Goal: Transaction & Acquisition: Purchase product/service

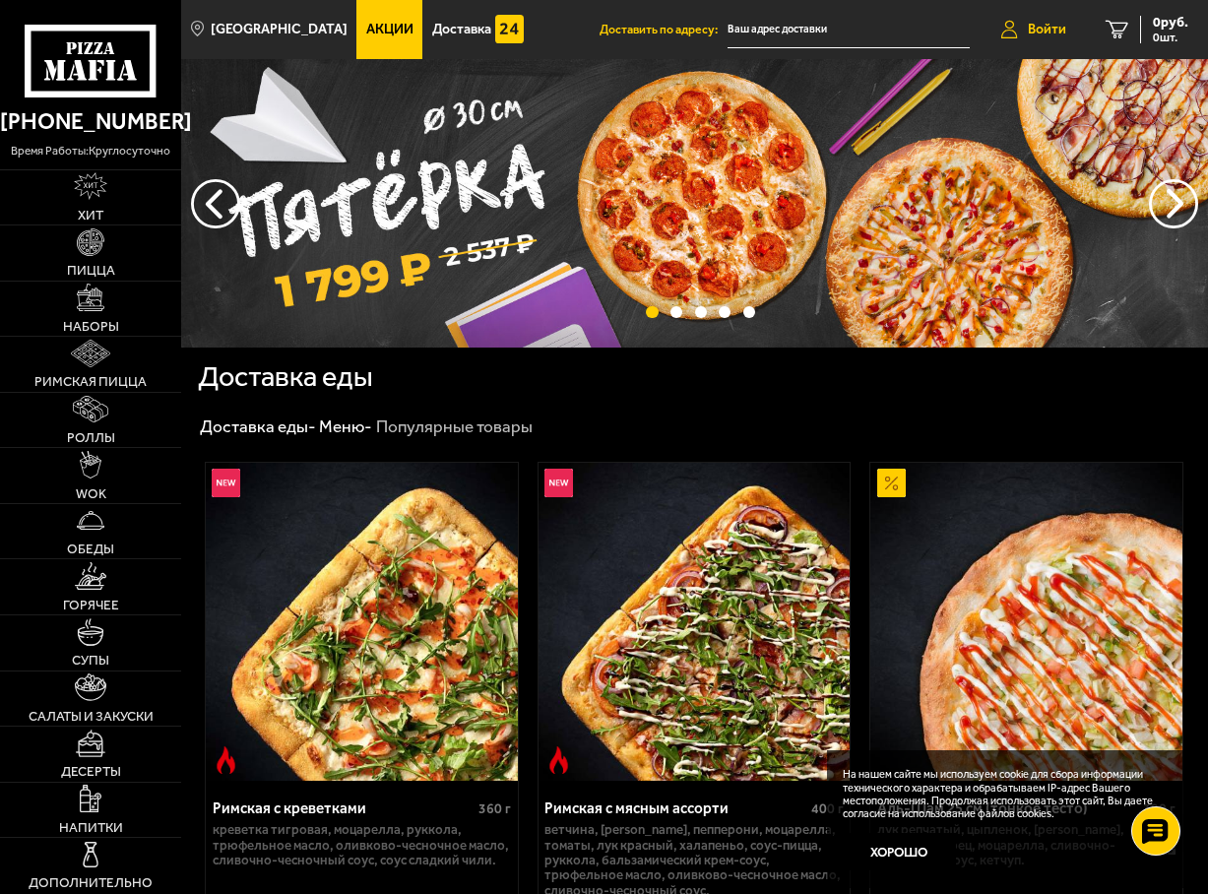
click at [1046, 35] on span "Войти" at bounding box center [1047, 30] width 38 height 14
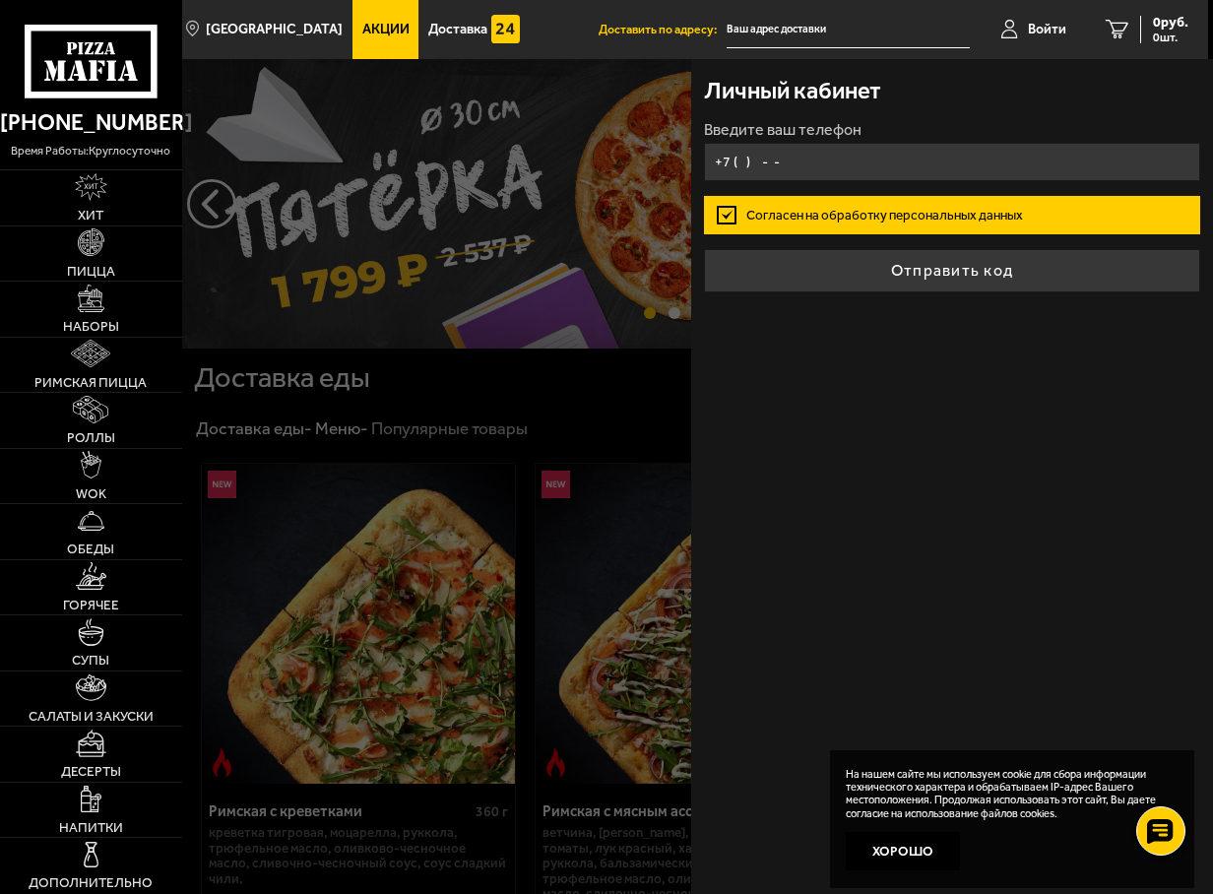
click at [736, 159] on input "+7 ( ) - -" at bounding box center [952, 162] width 496 height 38
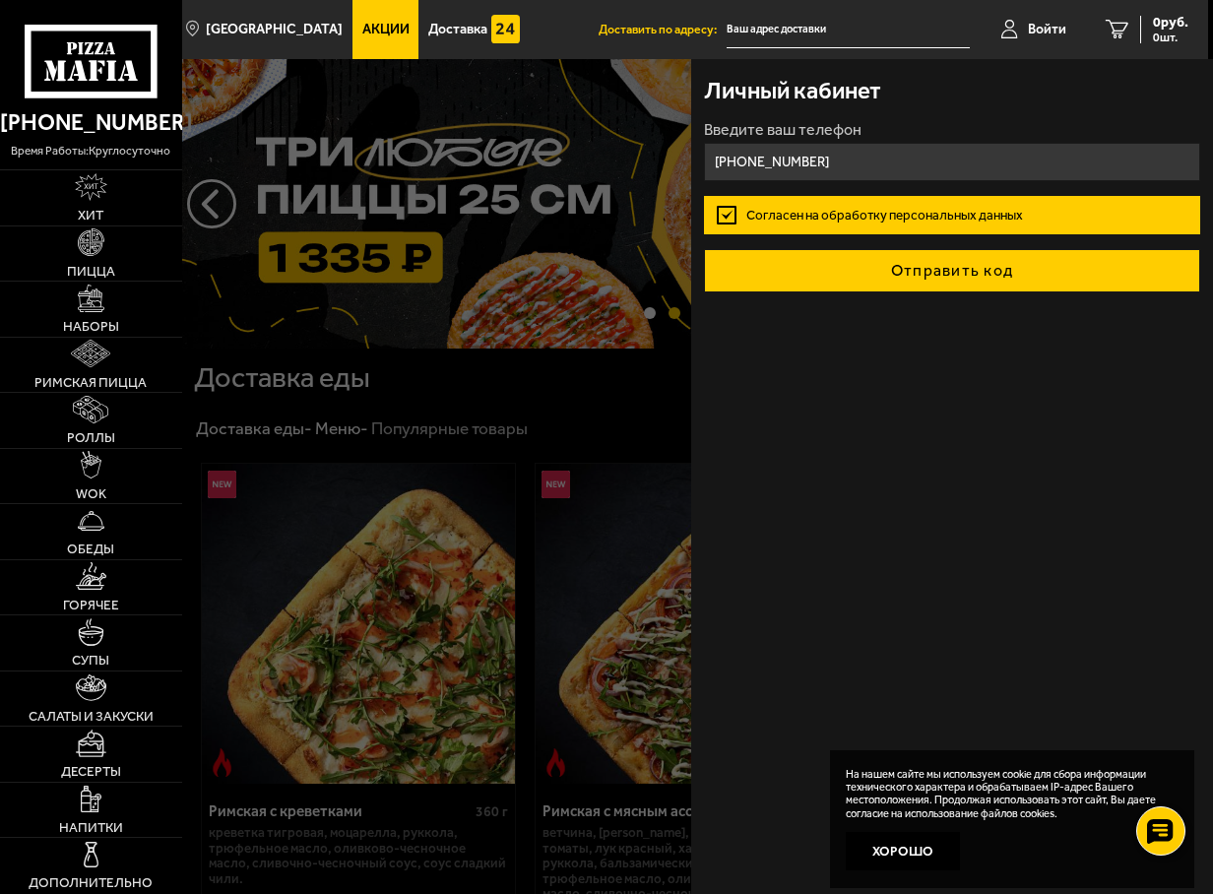
type input "[PHONE_NUMBER]"
click at [933, 277] on button "Отправить код" at bounding box center [952, 270] width 496 height 43
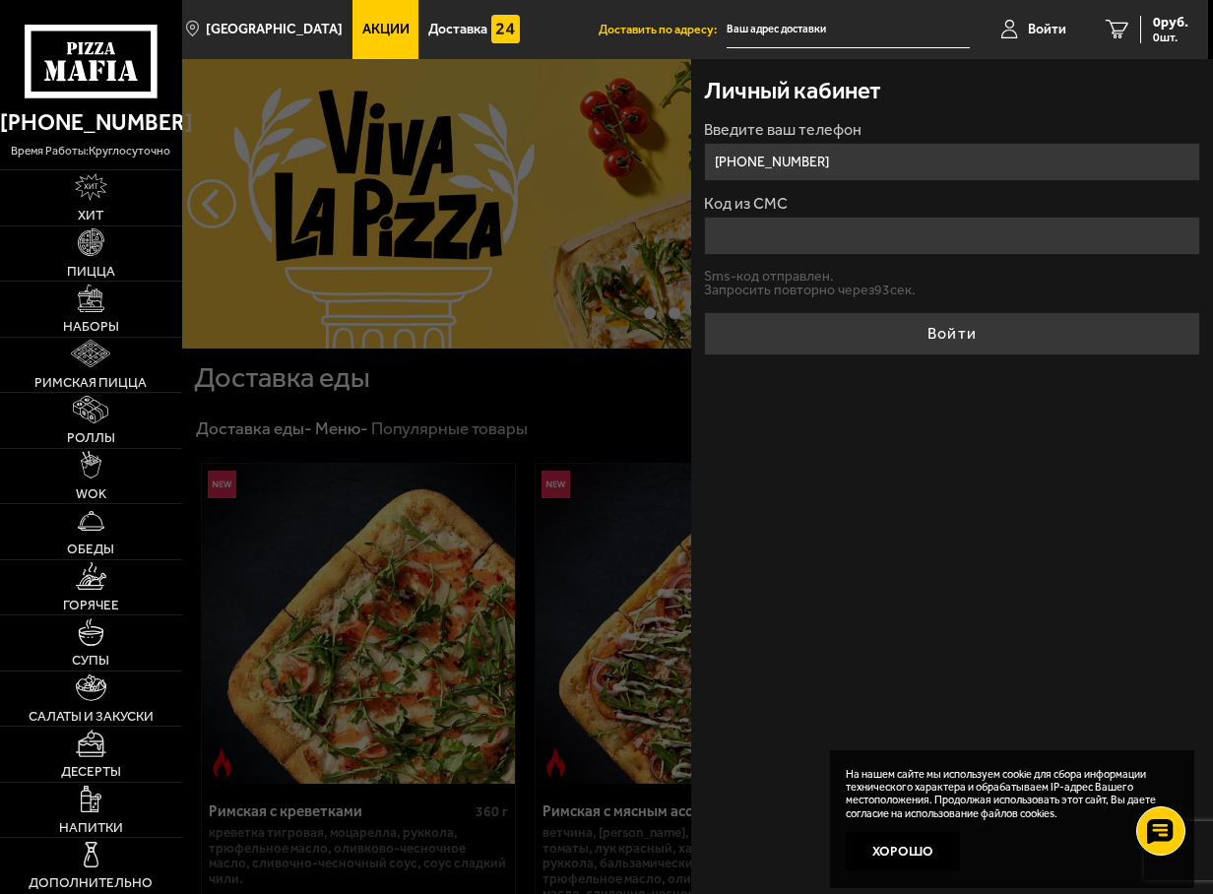
click at [802, 233] on input "Код из СМС" at bounding box center [952, 236] width 496 height 38
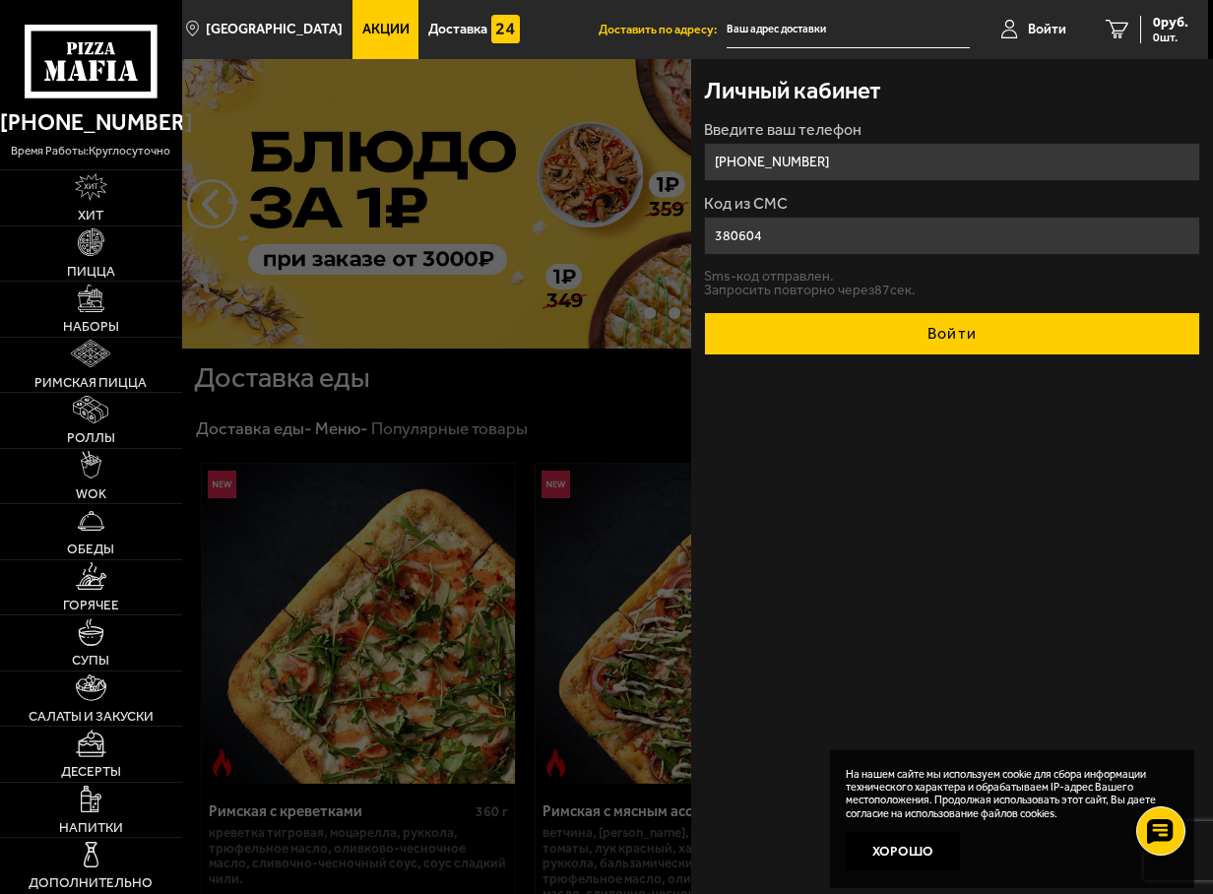
type input "380604"
click at [704, 312] on button "Войти" at bounding box center [952, 333] width 496 height 43
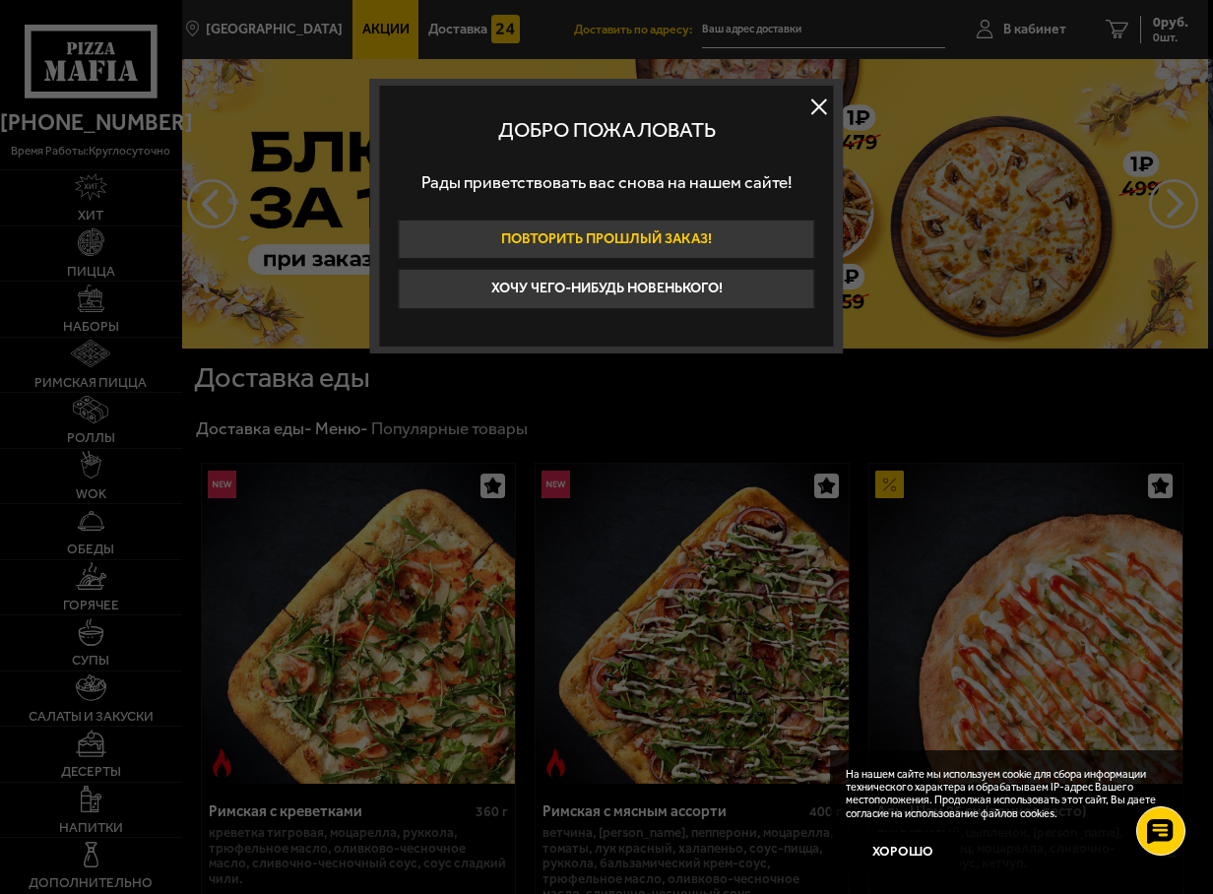
click at [615, 233] on button "Повторить прошлый заказ!" at bounding box center [607, 240] width 416 height 40
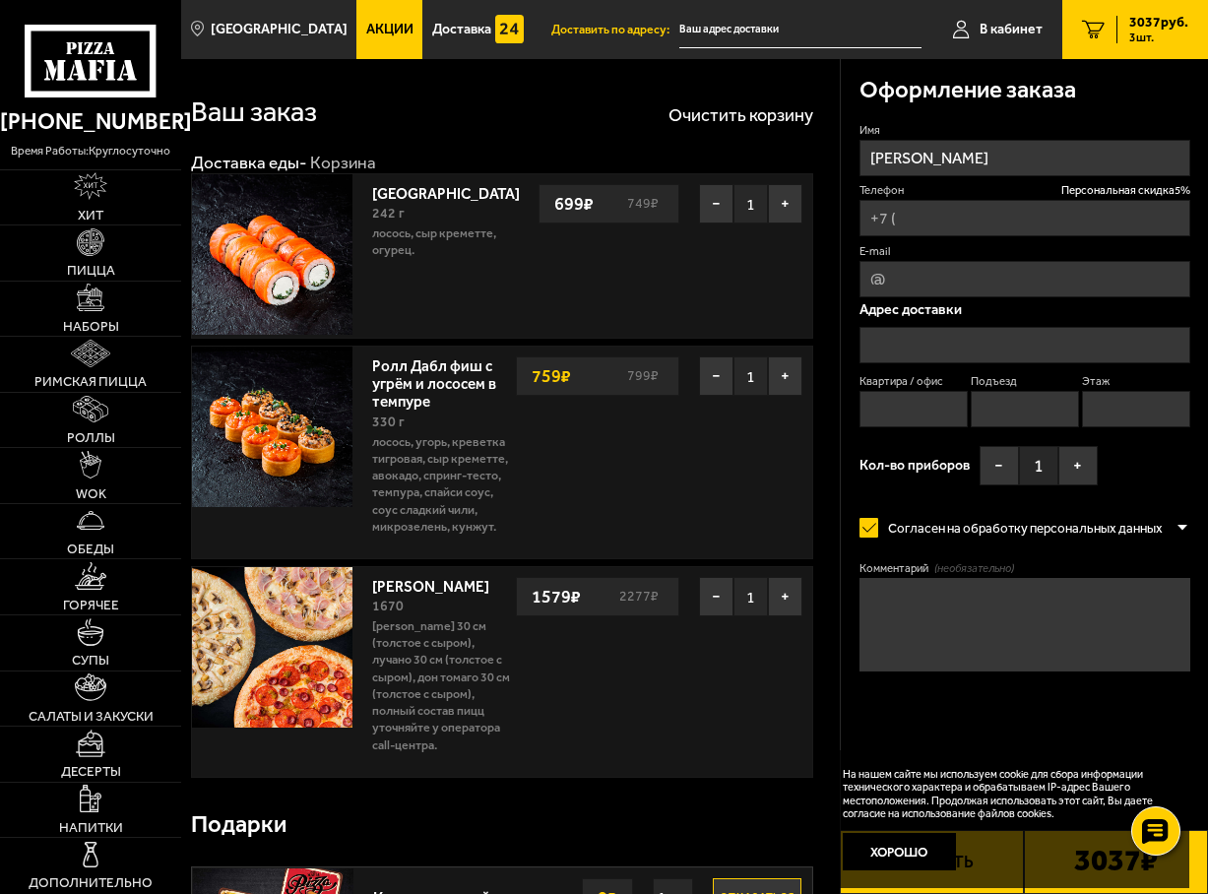
type input "[PHONE_NUMBER]"
type input "[STREET_ADDRESS]"
type input "421"
type input "8"
type input "6"
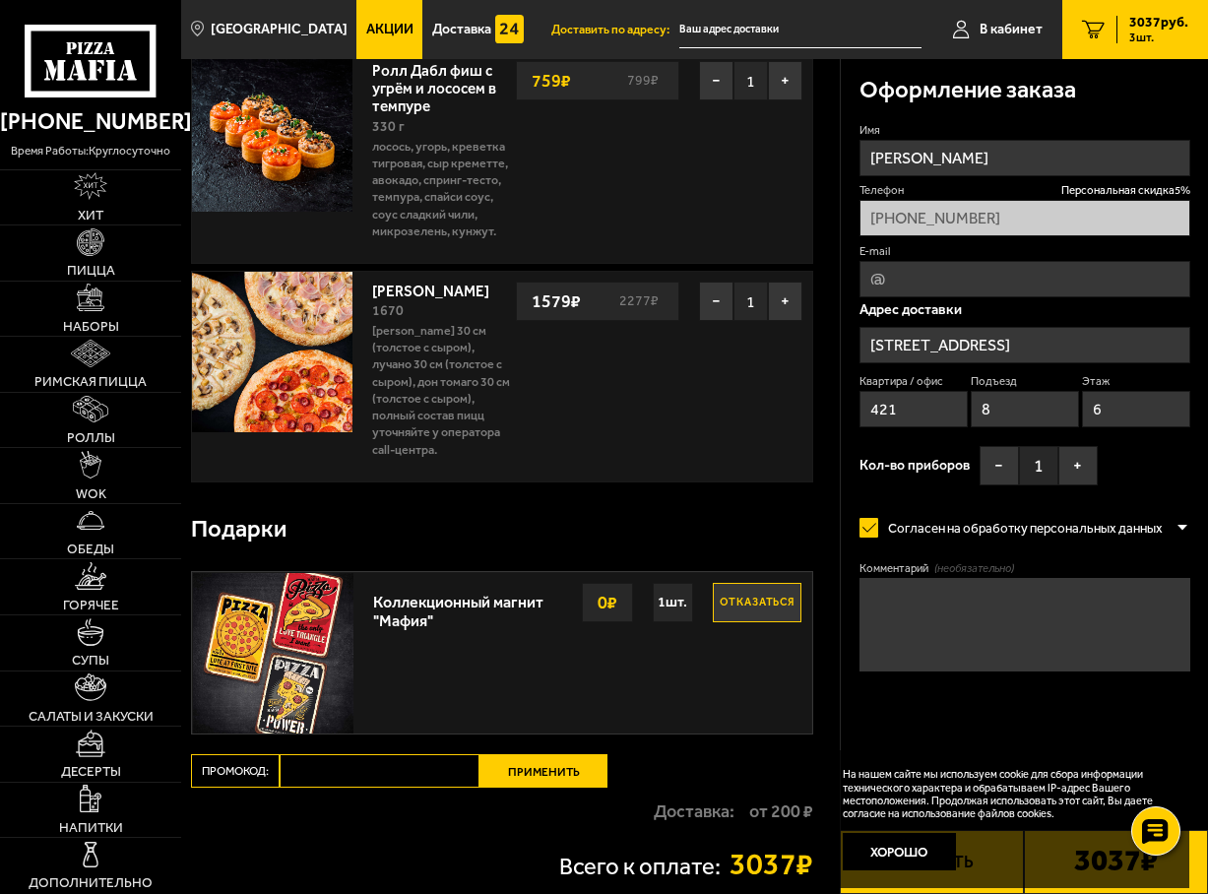
scroll to position [197, 0]
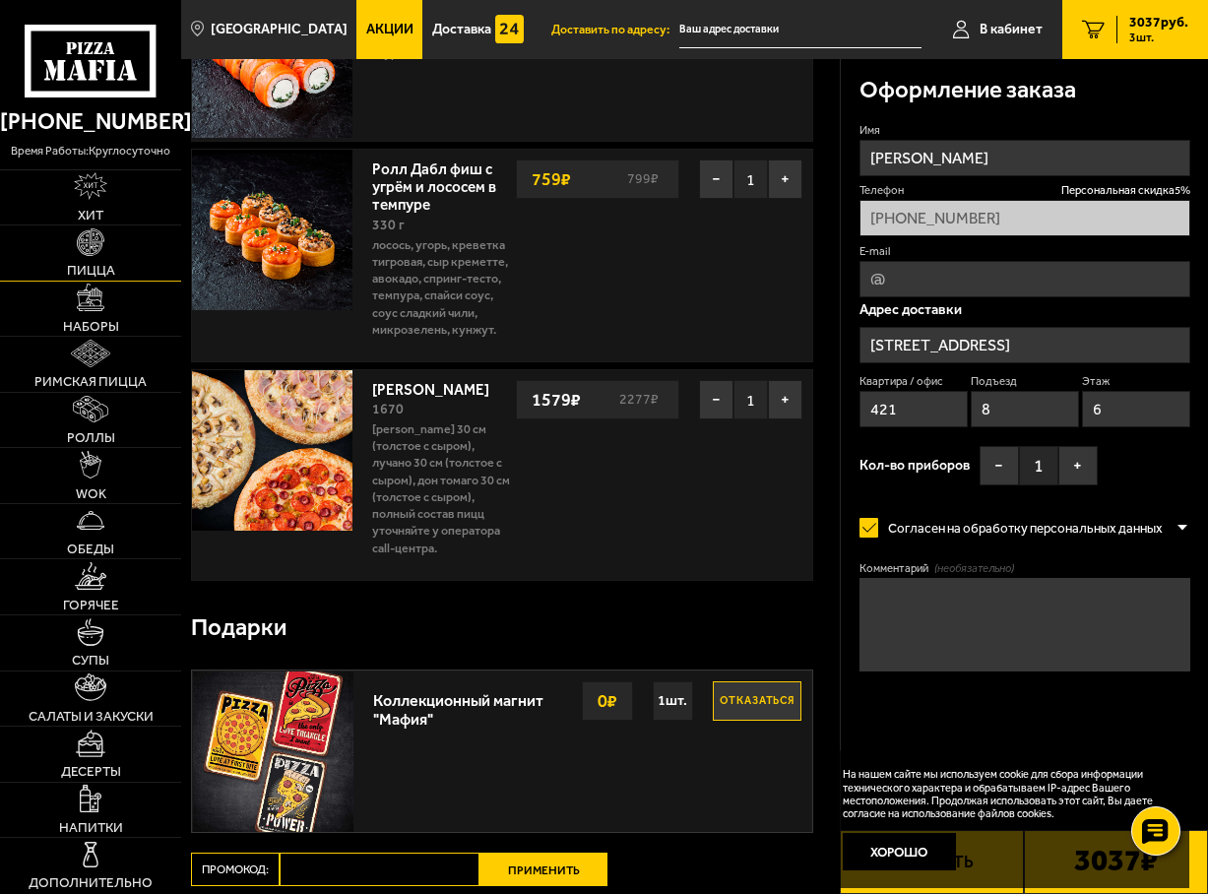
click at [91, 240] on img at bounding box center [91, 242] width 28 height 28
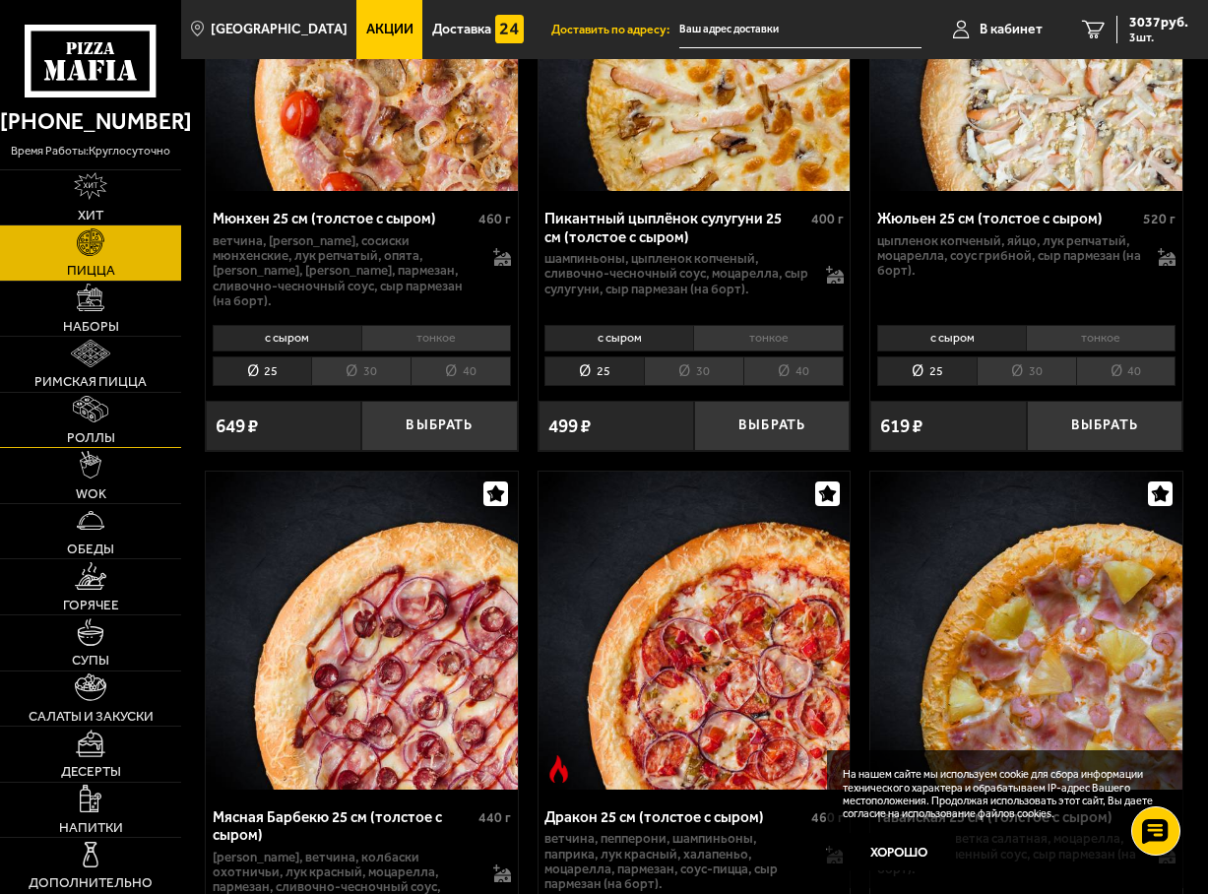
scroll to position [4430, 0]
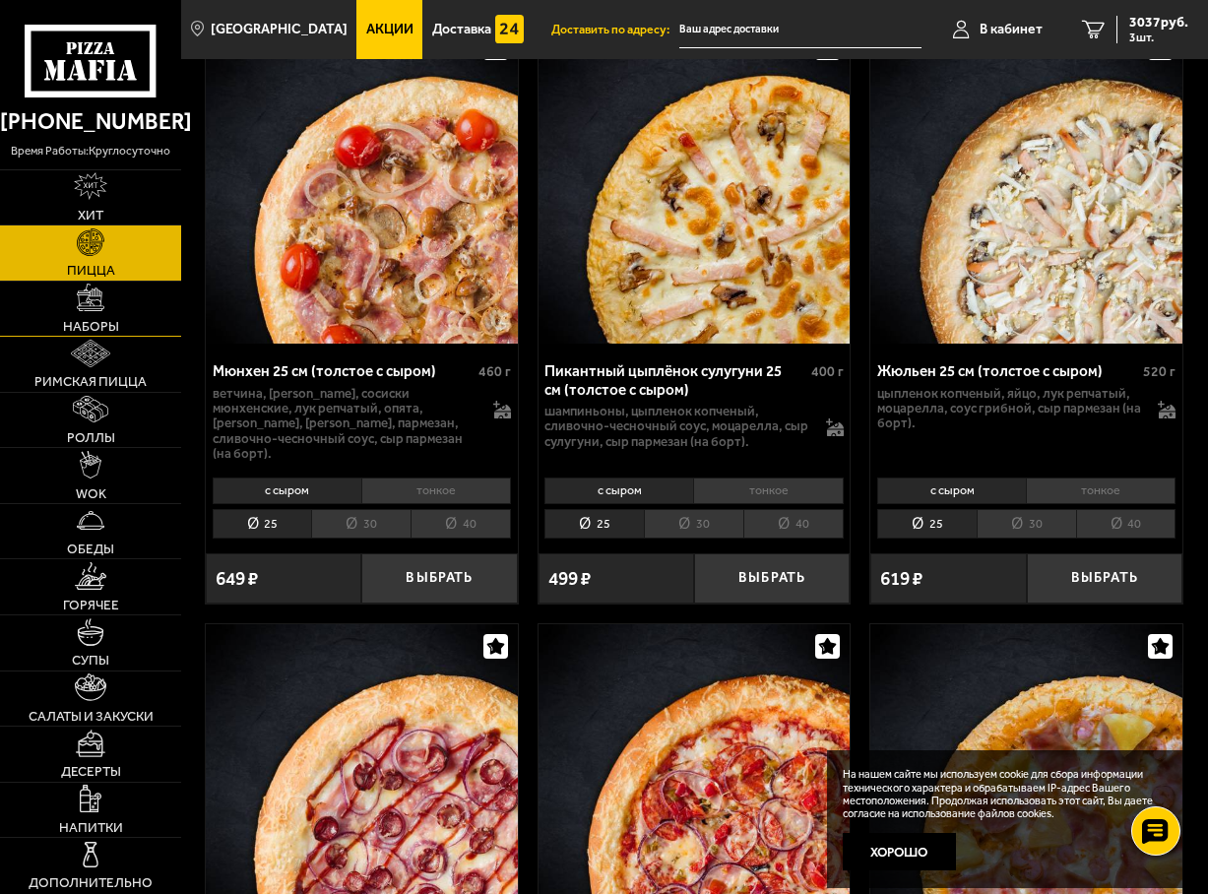
click at [110, 314] on link "Наборы" at bounding box center [90, 309] width 181 height 55
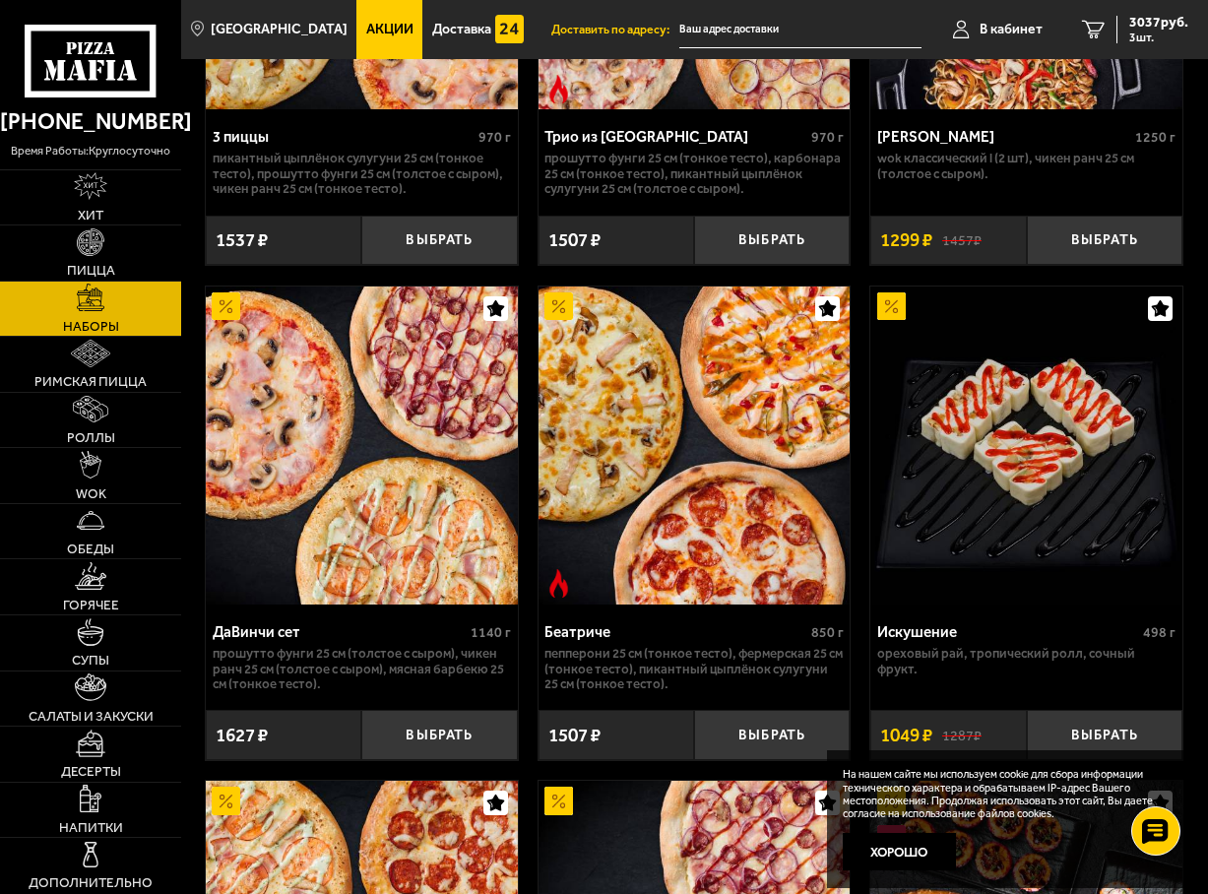
scroll to position [1378, 0]
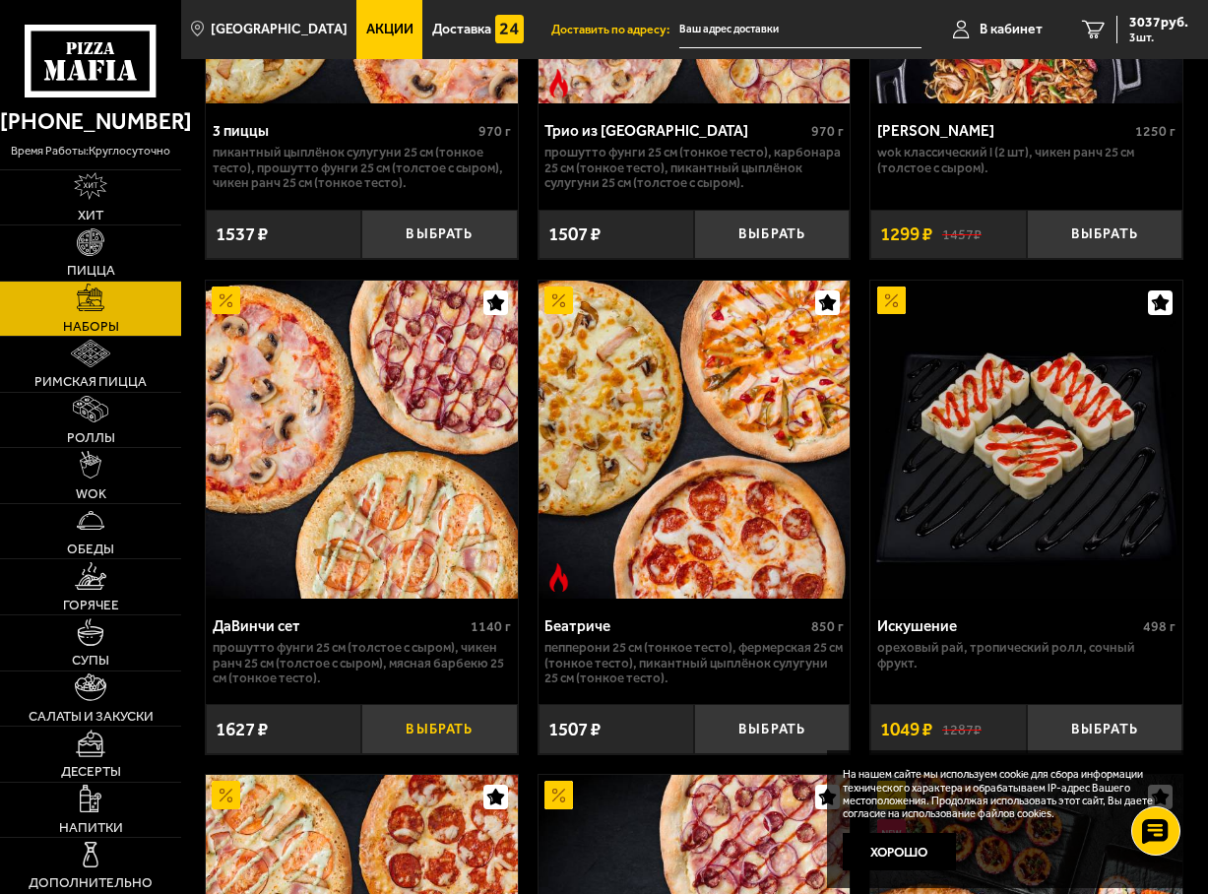
click at [453, 739] on button "Выбрать" at bounding box center [439, 729] width 156 height 50
click at [1164, 20] on span "4664 руб." at bounding box center [1158, 23] width 59 height 14
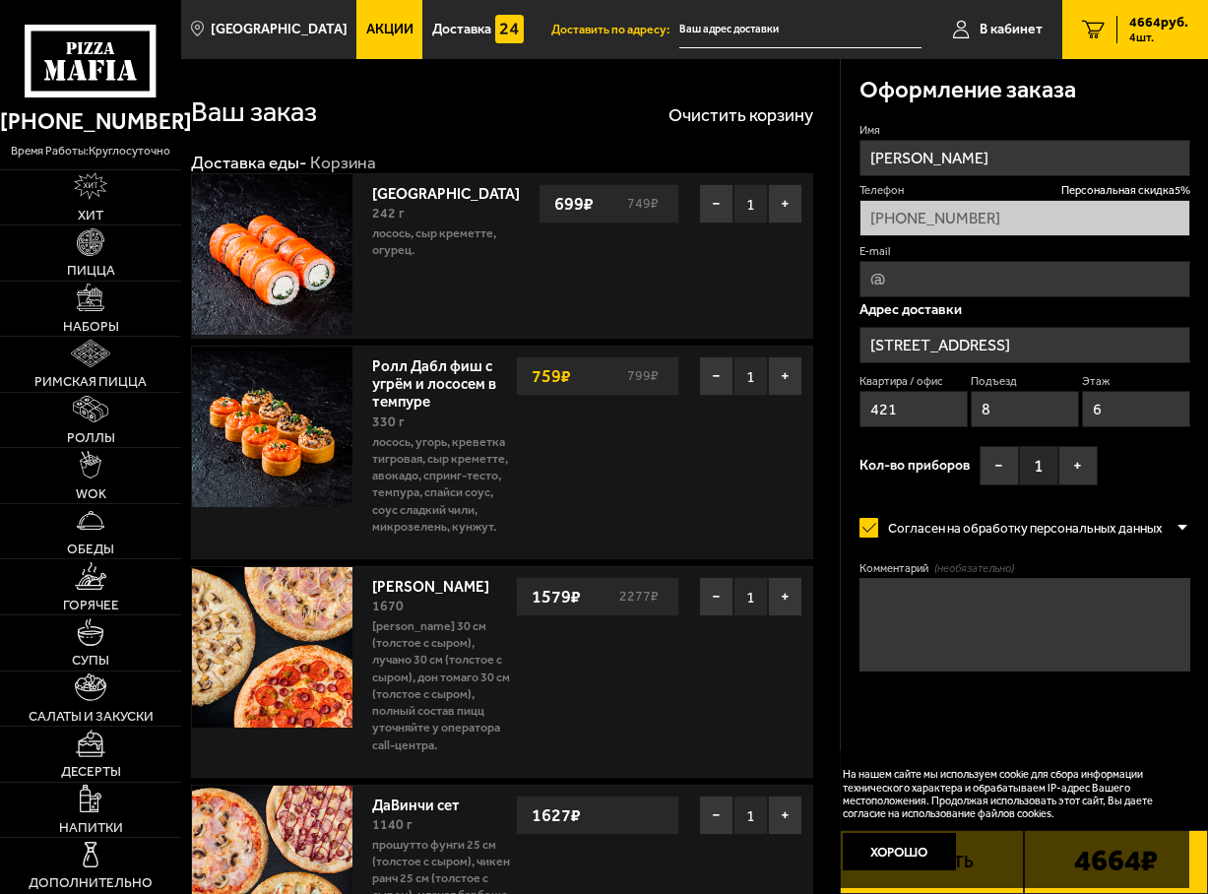
scroll to position [197, 0]
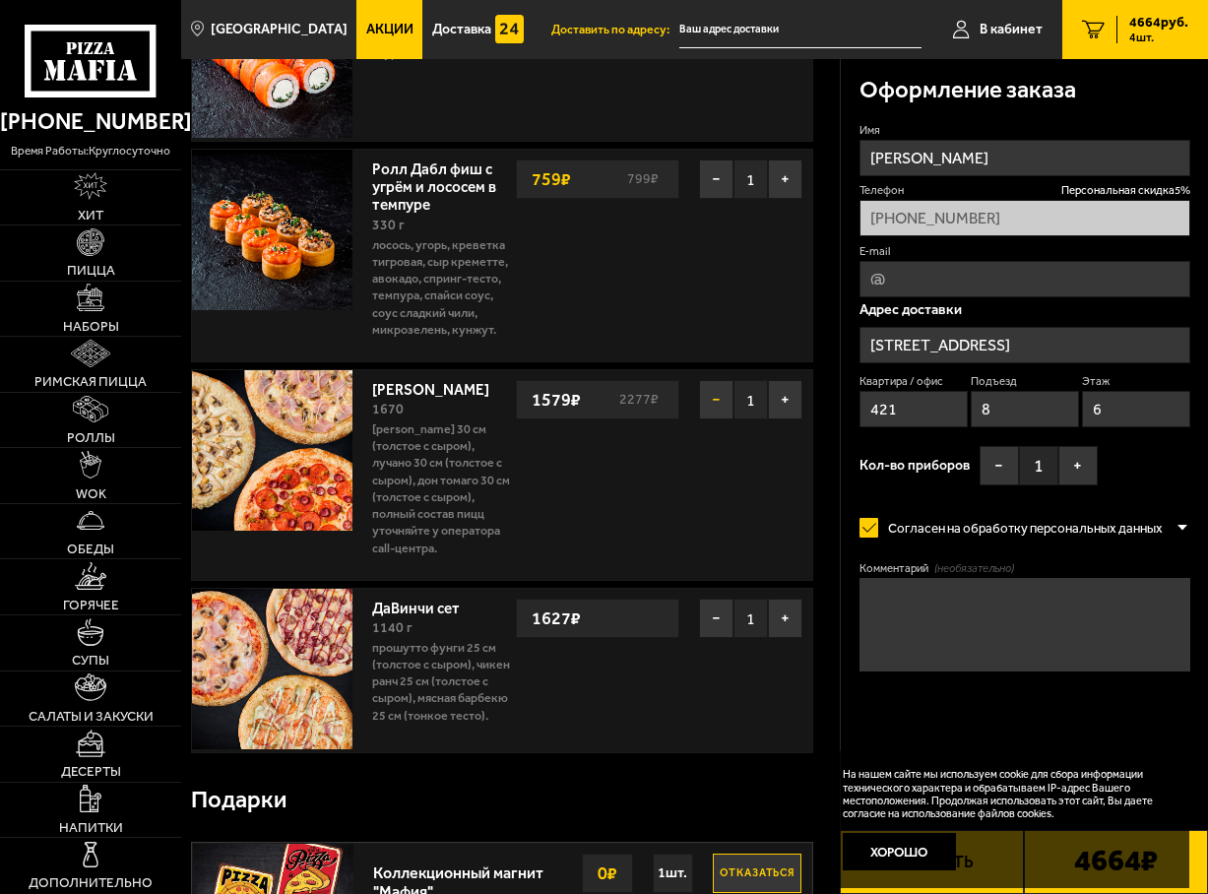
click at [722, 398] on button "−" at bounding box center [716, 399] width 34 height 39
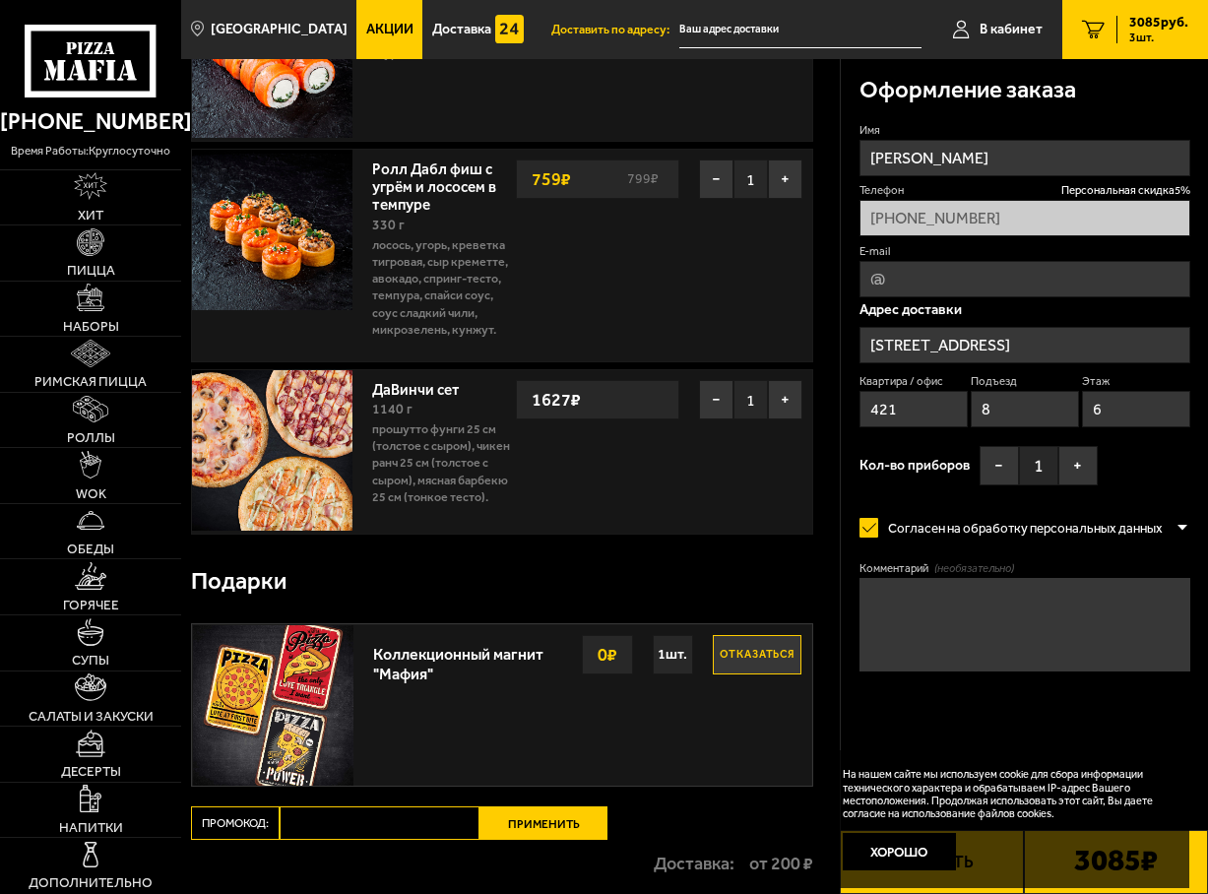
click at [913, 279] on input "E-mail" at bounding box center [1024, 279] width 331 height 36
type input "[EMAIL_ADDRESS][DOMAIN_NAME]"
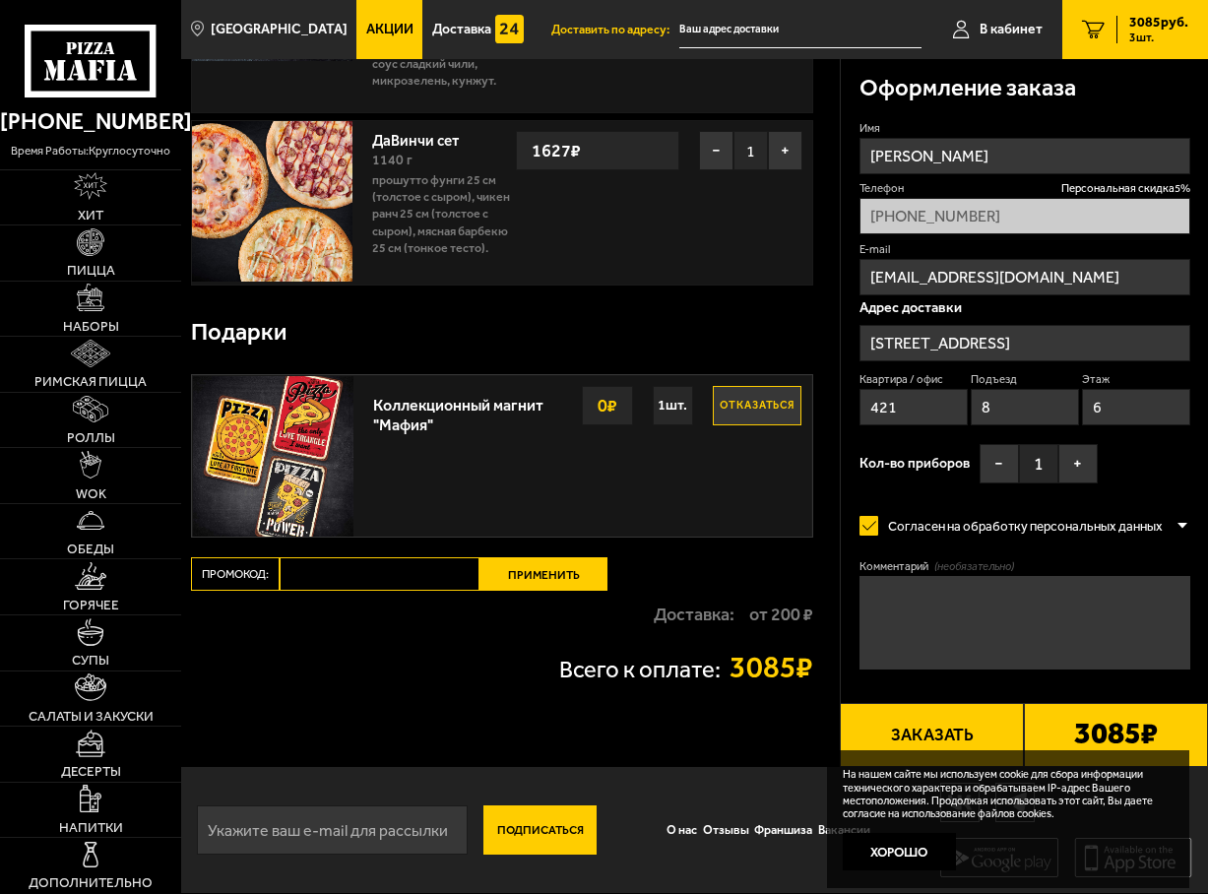
scroll to position [449, 0]
click at [406, 582] on input "Промокод:" at bounding box center [380, 573] width 200 height 33
type input "ь"
type input "mf0171"
click at [575, 574] on button "Применить" at bounding box center [543, 573] width 128 height 33
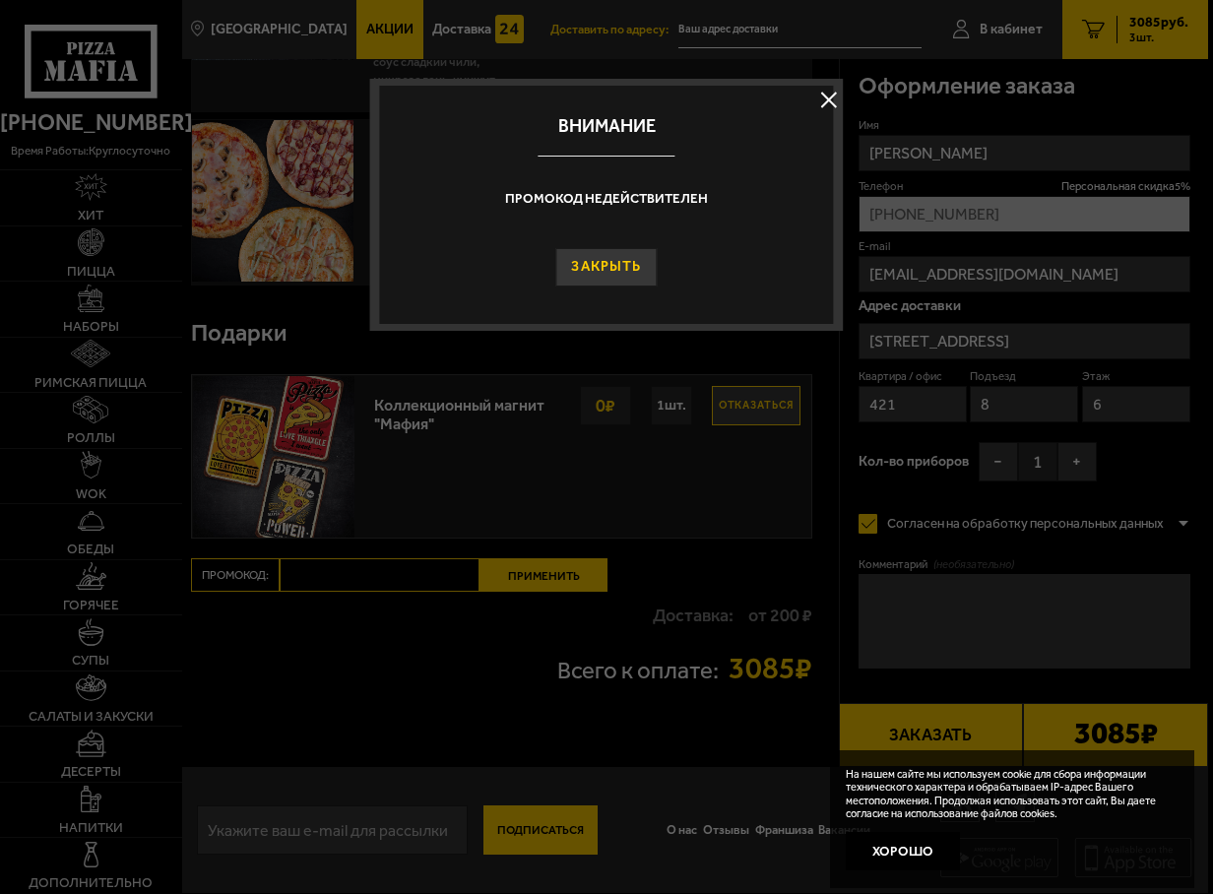
click at [628, 277] on button "Закрыть" at bounding box center [606, 267] width 101 height 38
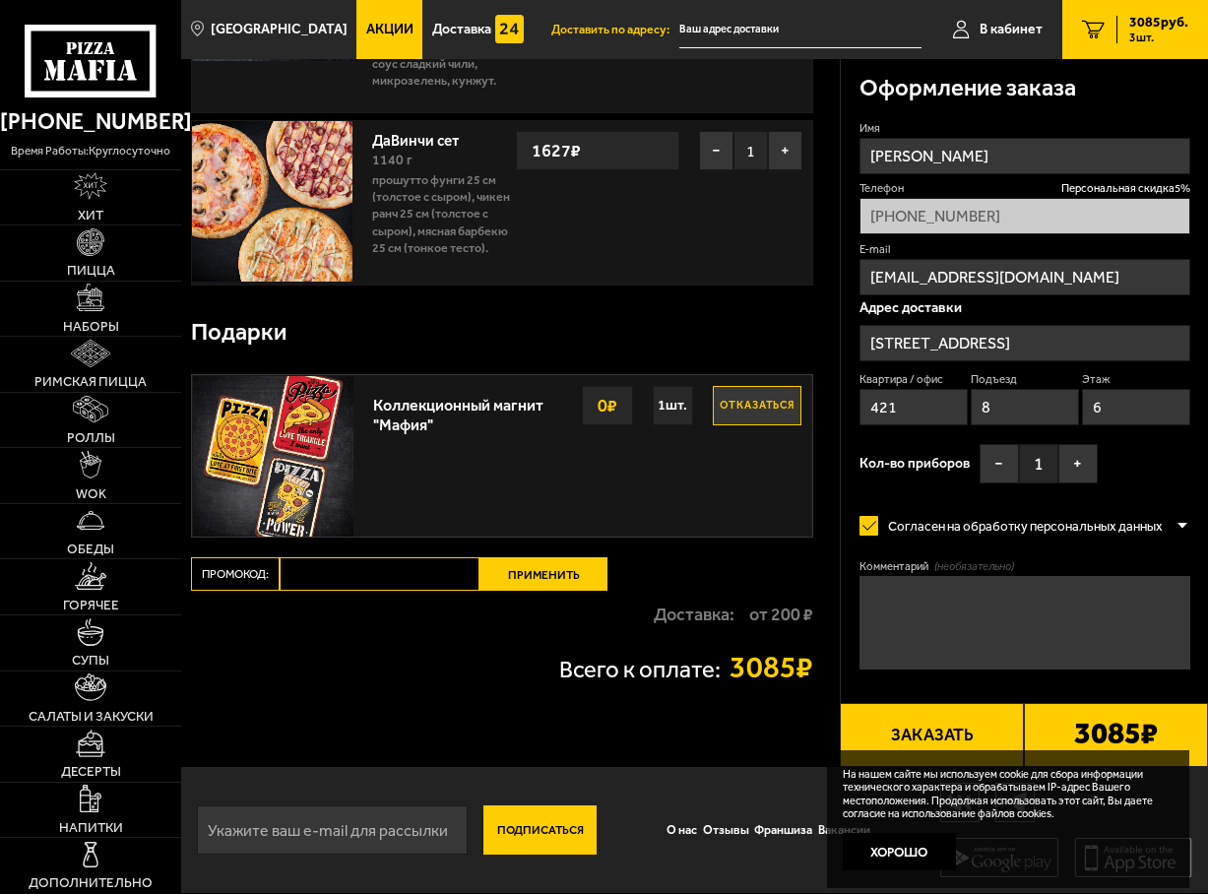
click at [351, 660] on div "Всего к оплате: 3085 ₽" at bounding box center [502, 668] width 622 height 31
drag, startPoint x: 542, startPoint y: 670, endPoint x: 834, endPoint y: 676, distance: 291.4
click at [834, 676] on div "Ваш заказ Очистить корзину Доставка еды - Корзина Филадельфия 242 г лосось, Сыр…" at bounding box center [510, 190] width 659 height 1154
click at [596, 725] on div "Ваш заказ Очистить корзину Доставка еды - Корзина Филадельфия 242 г лосось, Сыр…" at bounding box center [510, 190] width 659 height 1154
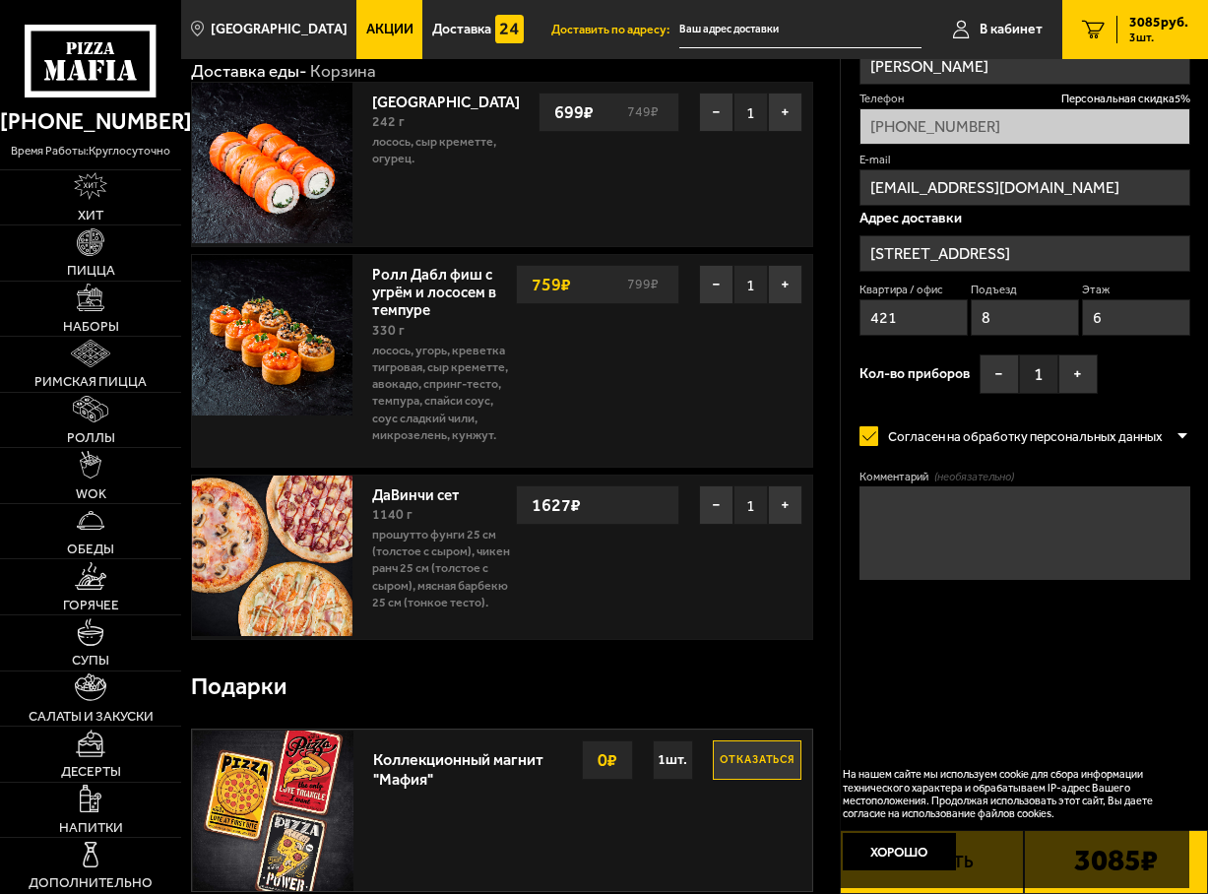
scroll to position [0, 0]
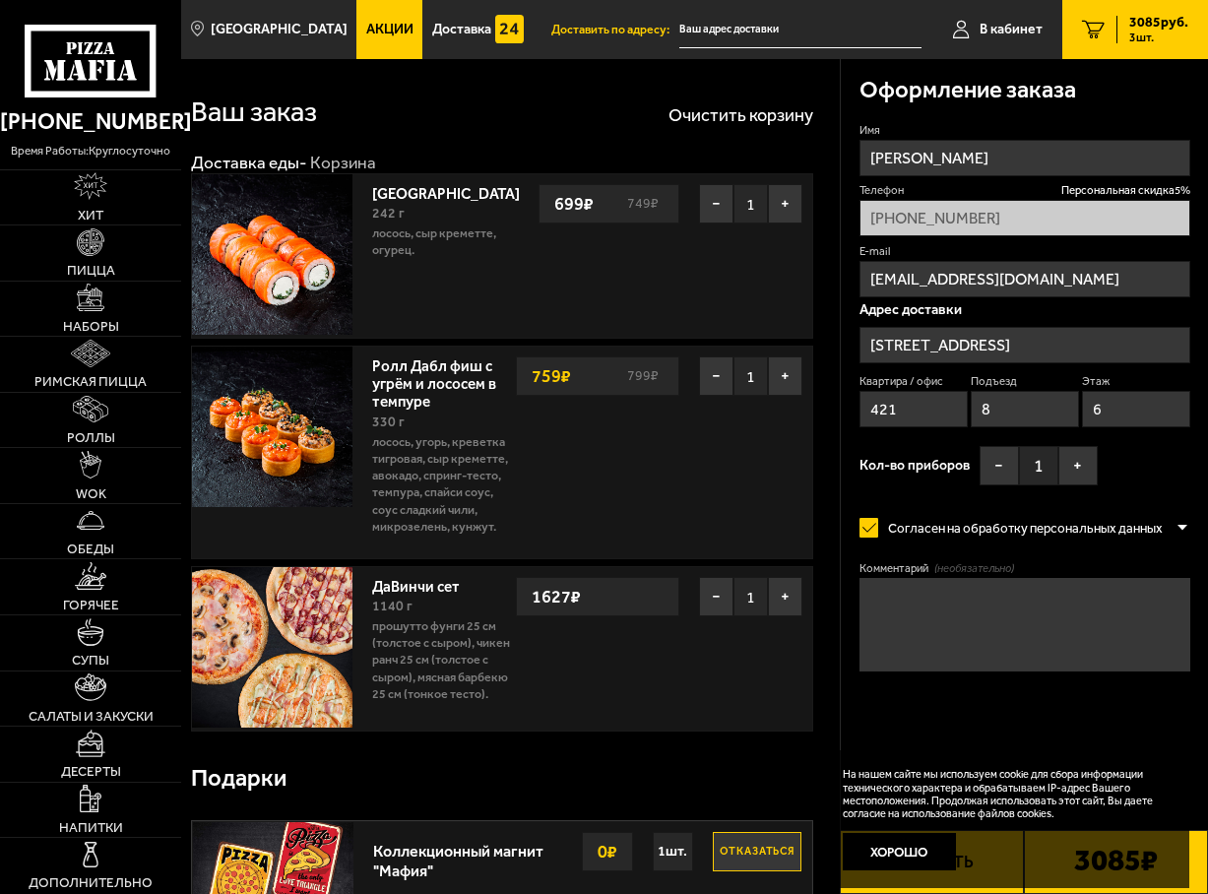
click at [756, 37] on input "text" at bounding box center [799, 30] width 241 height 36
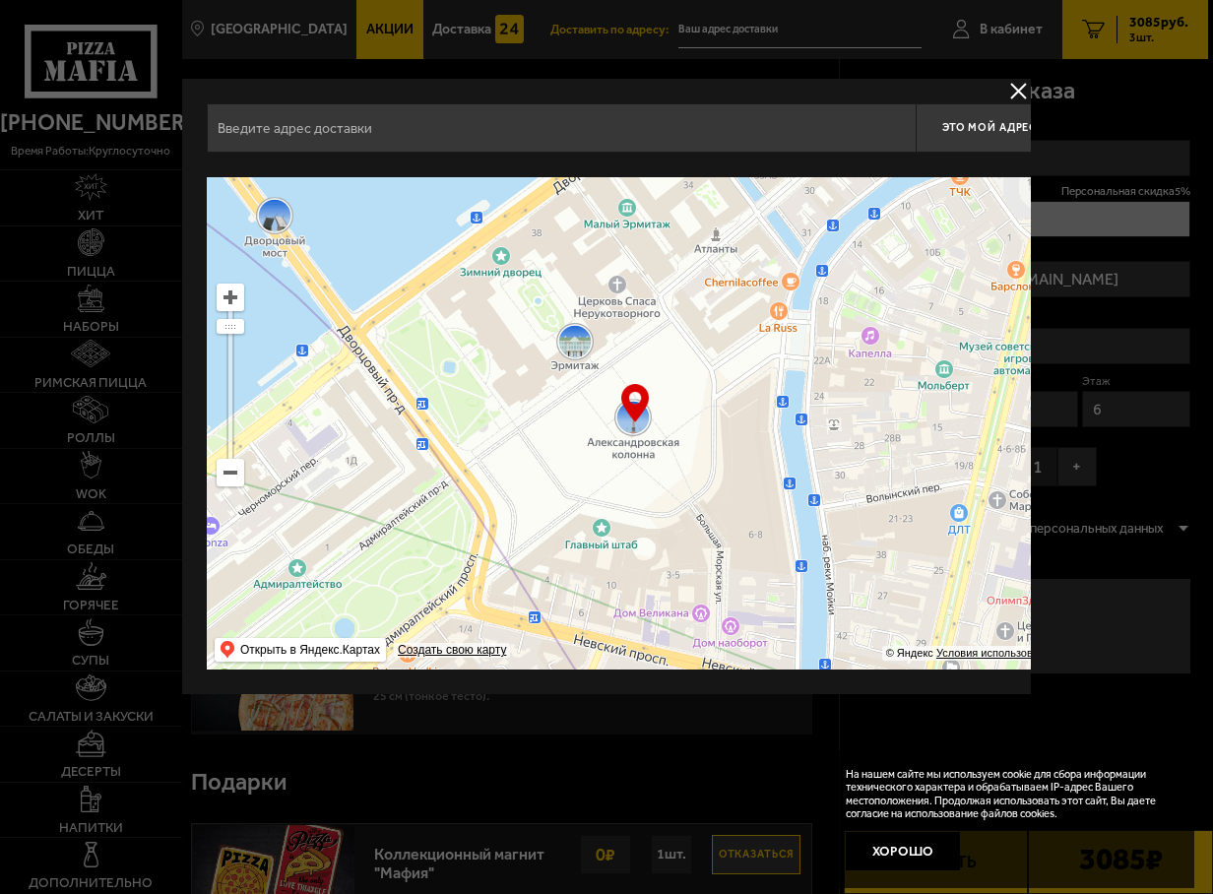
click at [737, 142] on input "text" at bounding box center [561, 127] width 709 height 49
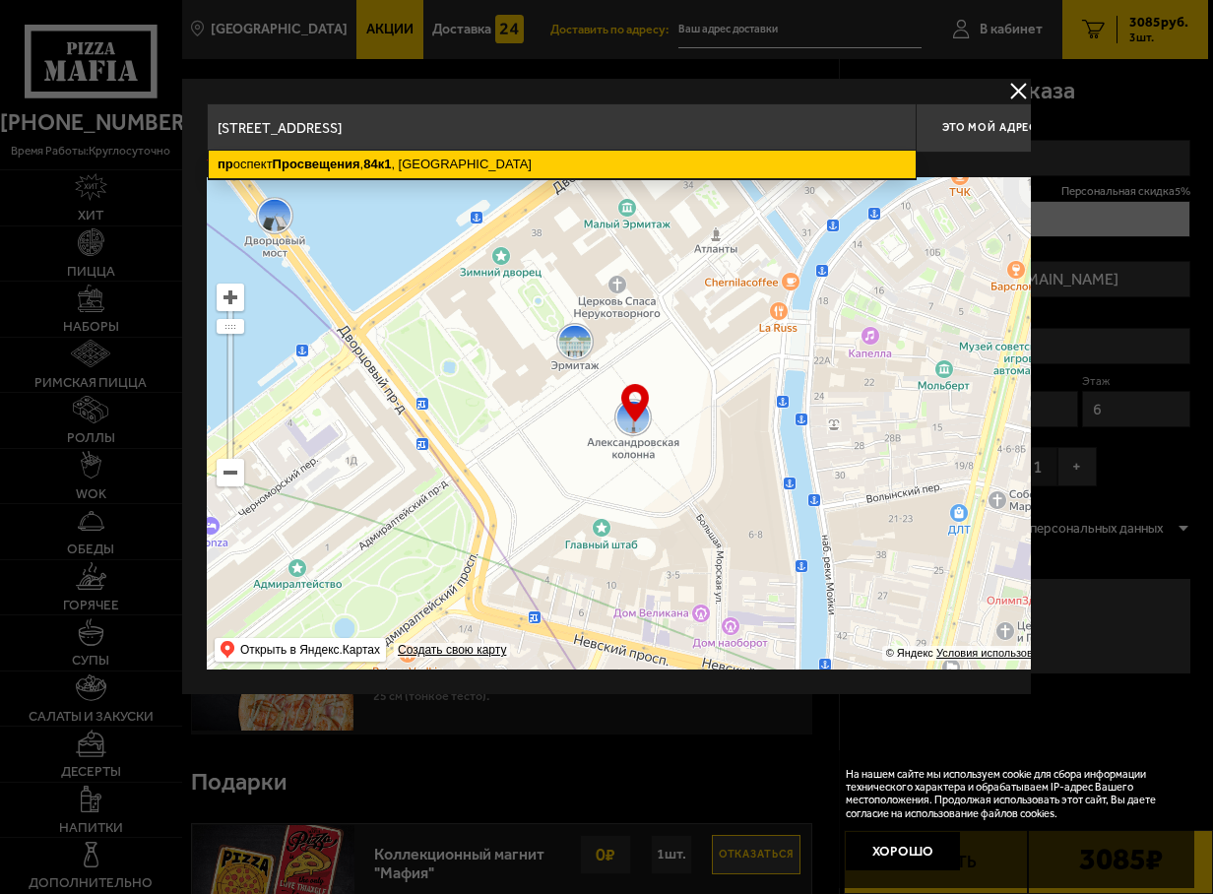
click at [419, 159] on ymaps "[STREET_ADDRESS]" at bounding box center [562, 165] width 707 height 28
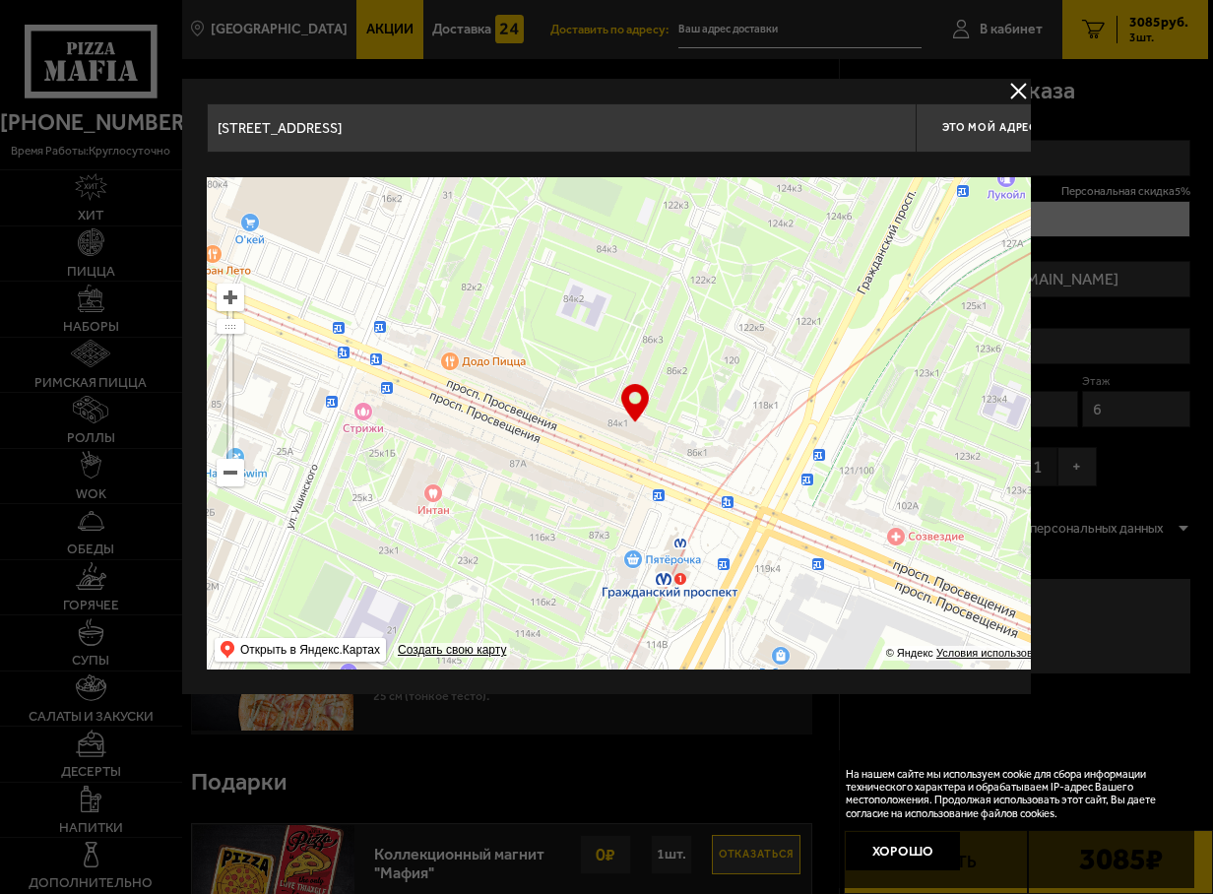
drag, startPoint x: 525, startPoint y: 470, endPoint x: 439, endPoint y: 442, distance: 90.0
click at [439, 442] on ymaps at bounding box center [635, 423] width 856 height 492
type input "[STREET_ADDRESS]"
click at [974, 125] on span "Это мой адрес" at bounding box center [989, 127] width 94 height 13
type input "[STREET_ADDRESS]"
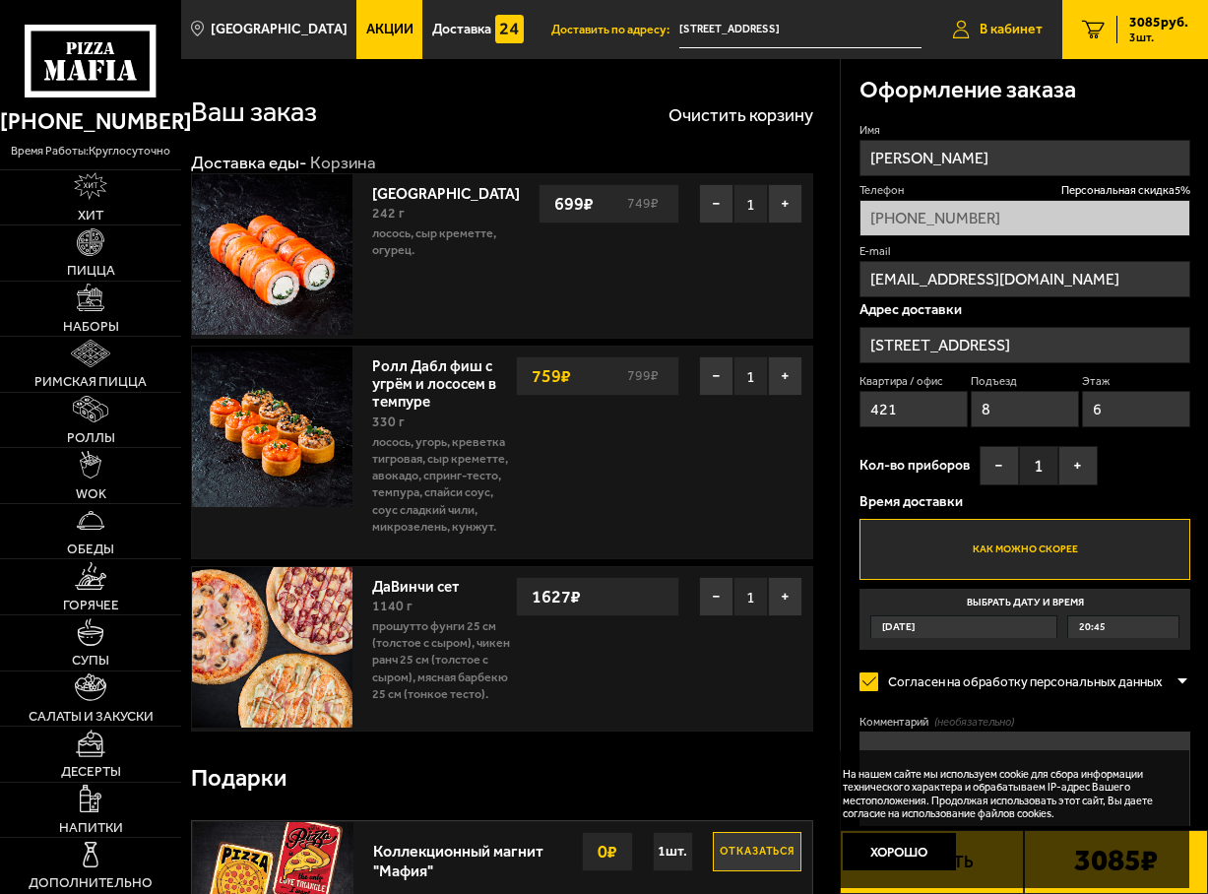
click at [1016, 26] on span "В кабинет" at bounding box center [1010, 30] width 63 height 14
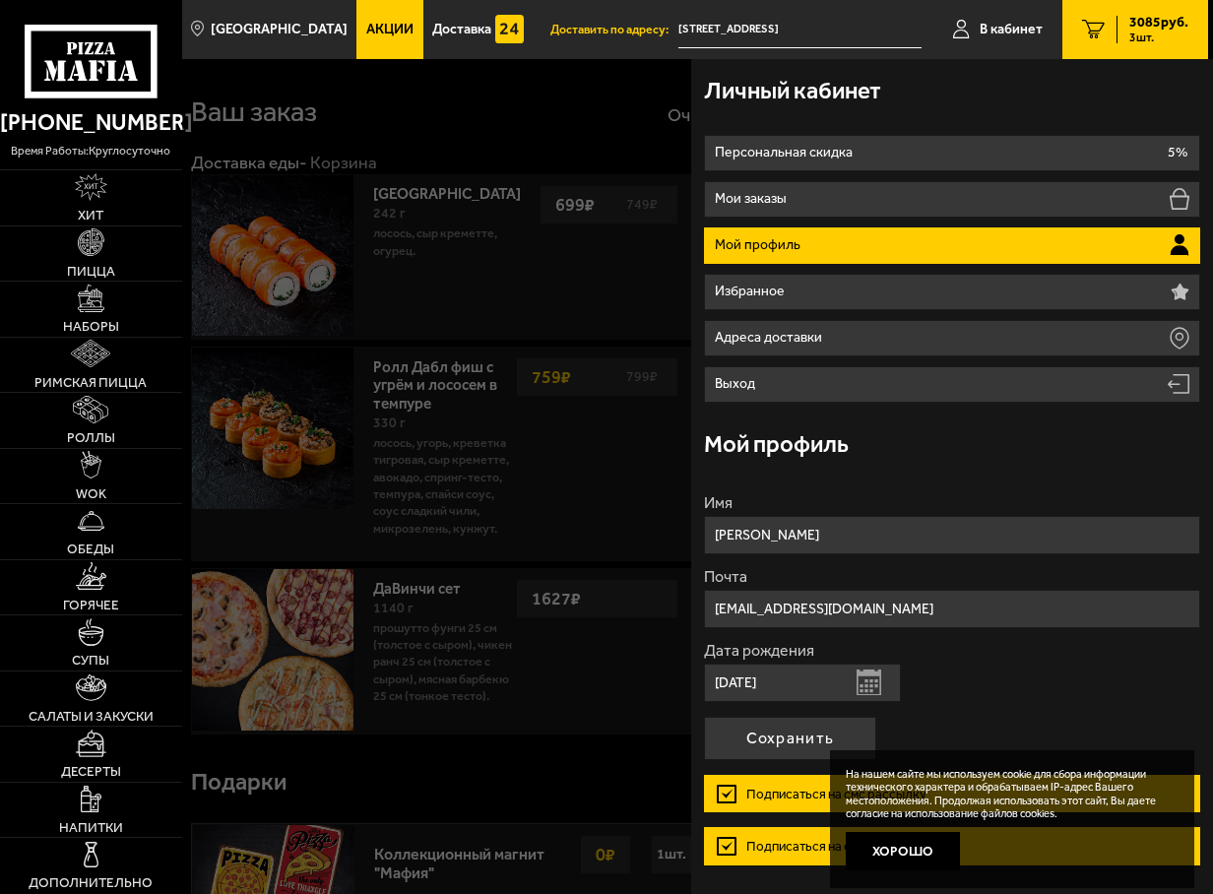
click at [602, 149] on div at bounding box center [788, 506] width 1213 height 894
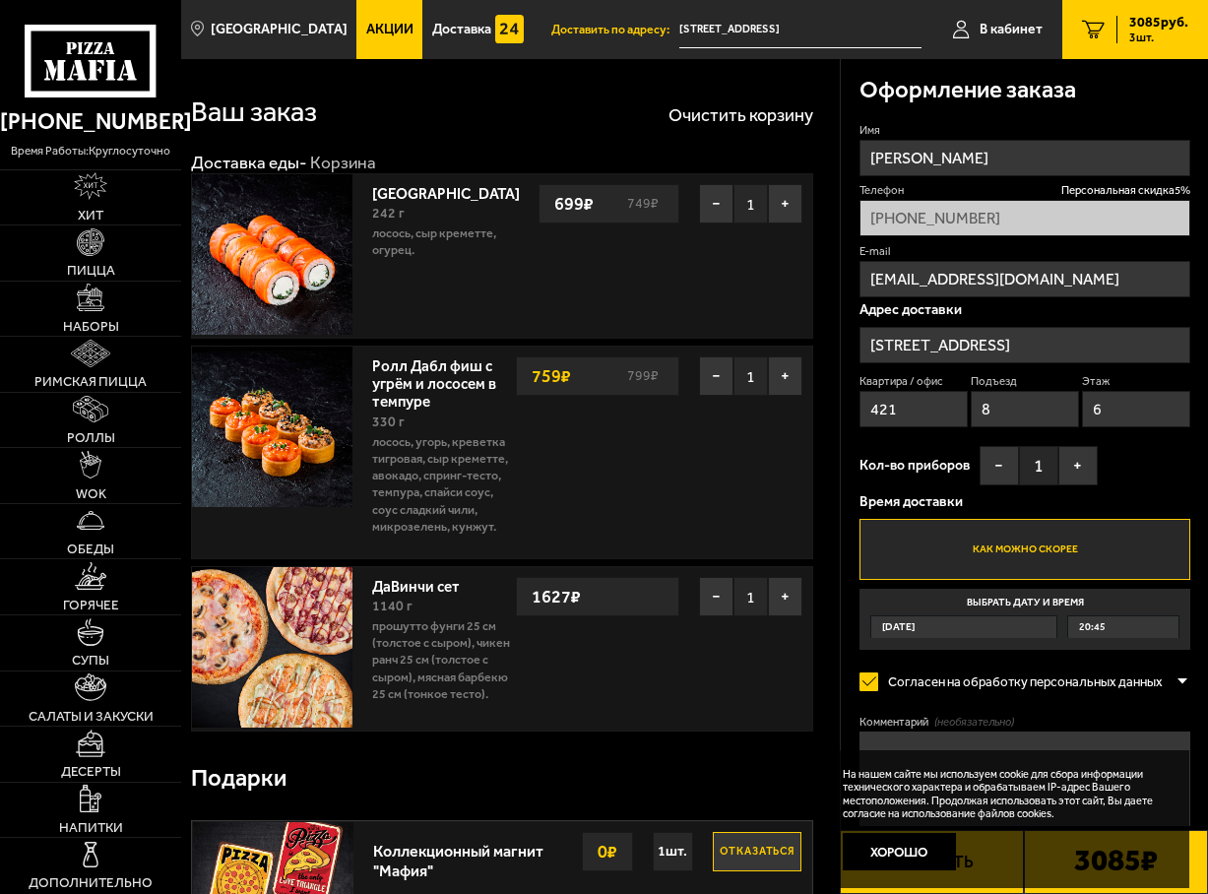
click at [1160, 16] on span "3085 руб." at bounding box center [1158, 23] width 59 height 14
click at [105, 303] on link "Наборы" at bounding box center [90, 309] width 181 height 55
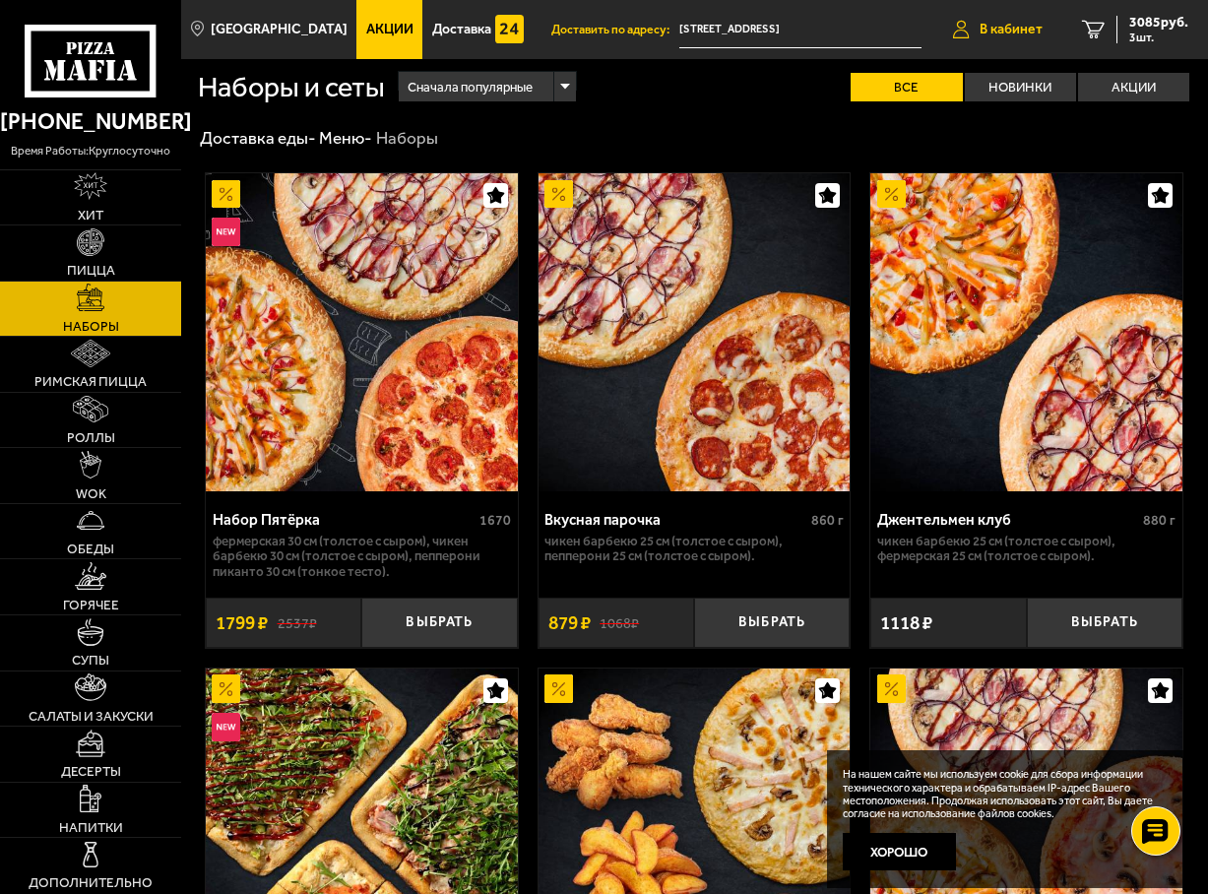
click at [1015, 28] on span "В кабинет" at bounding box center [1010, 30] width 63 height 14
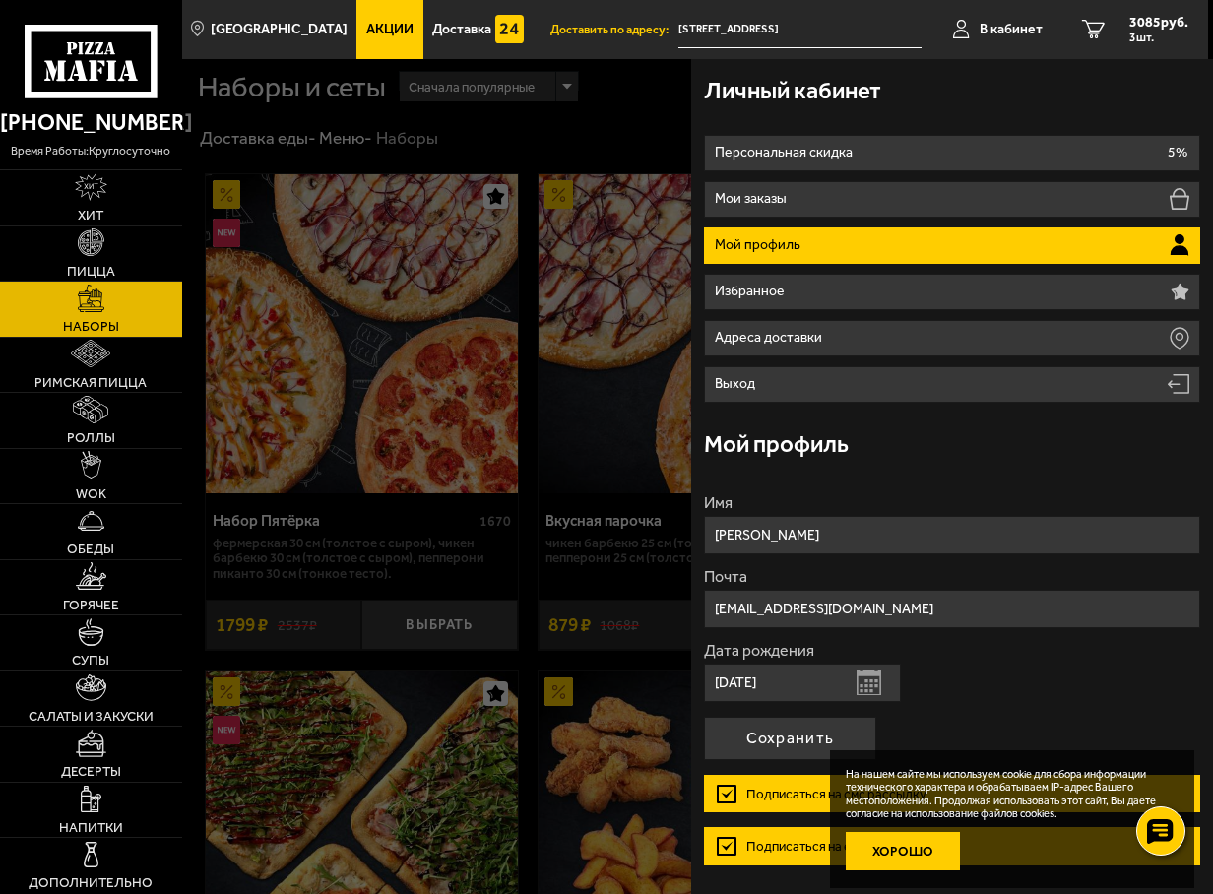
click at [915, 855] on button "Хорошо" at bounding box center [903, 851] width 114 height 38
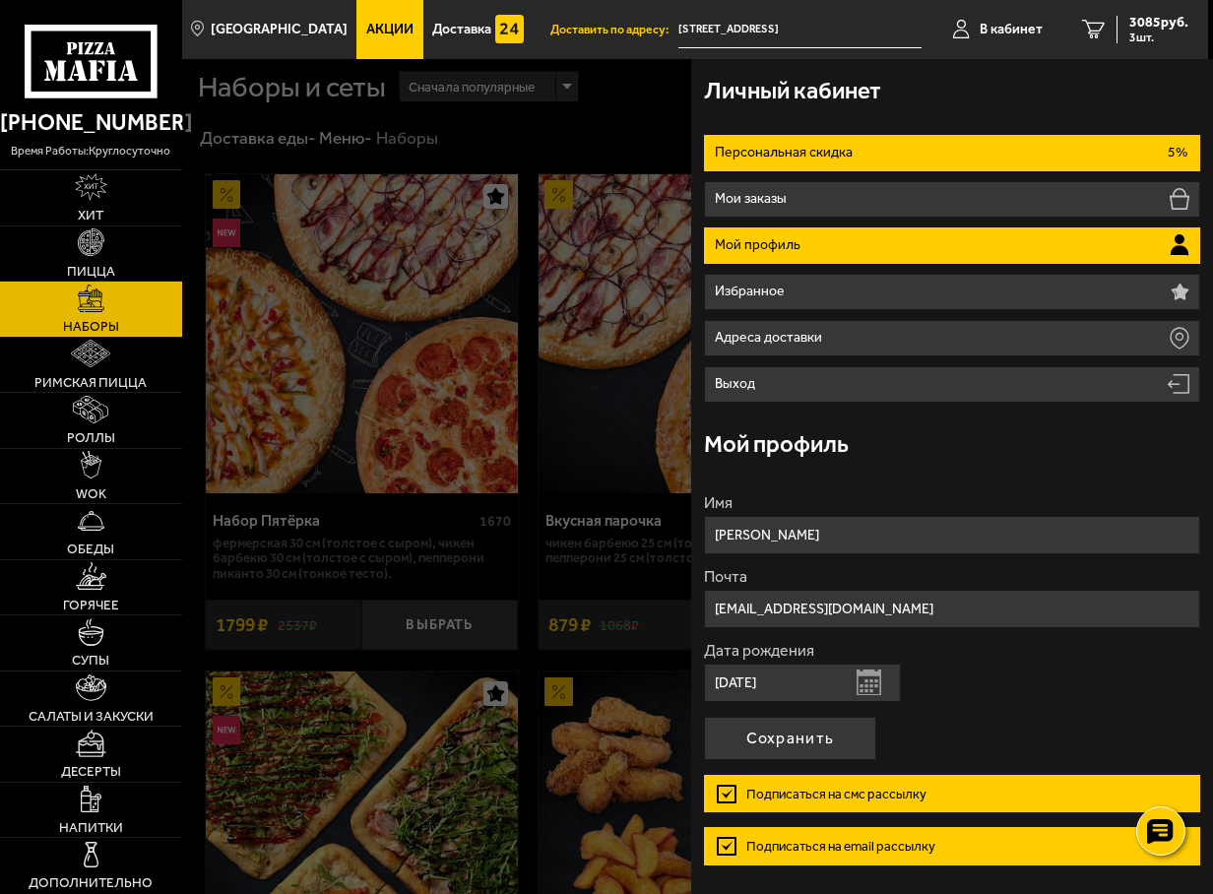
click at [814, 146] on p "Персональная скидка" at bounding box center [786, 153] width 143 height 14
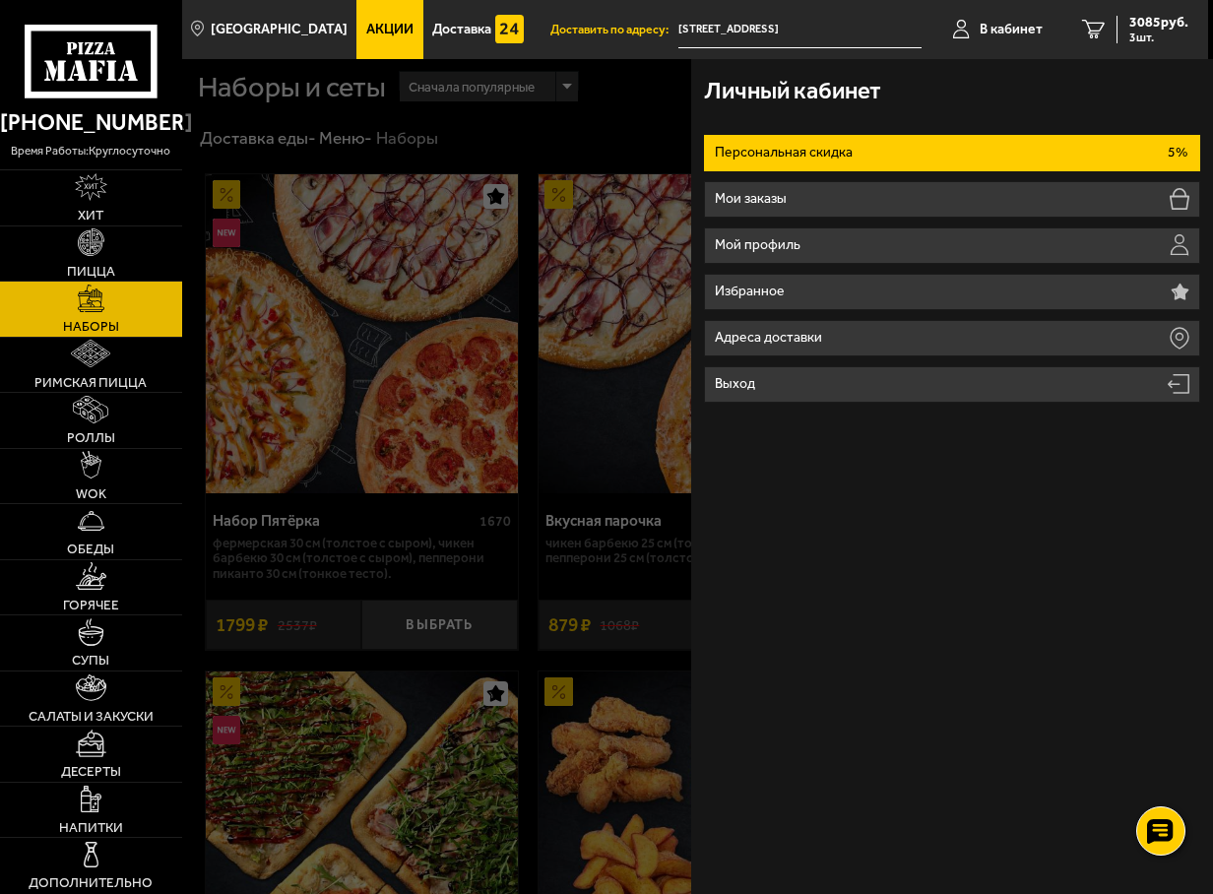
click at [593, 145] on div at bounding box center [788, 506] width 1213 height 894
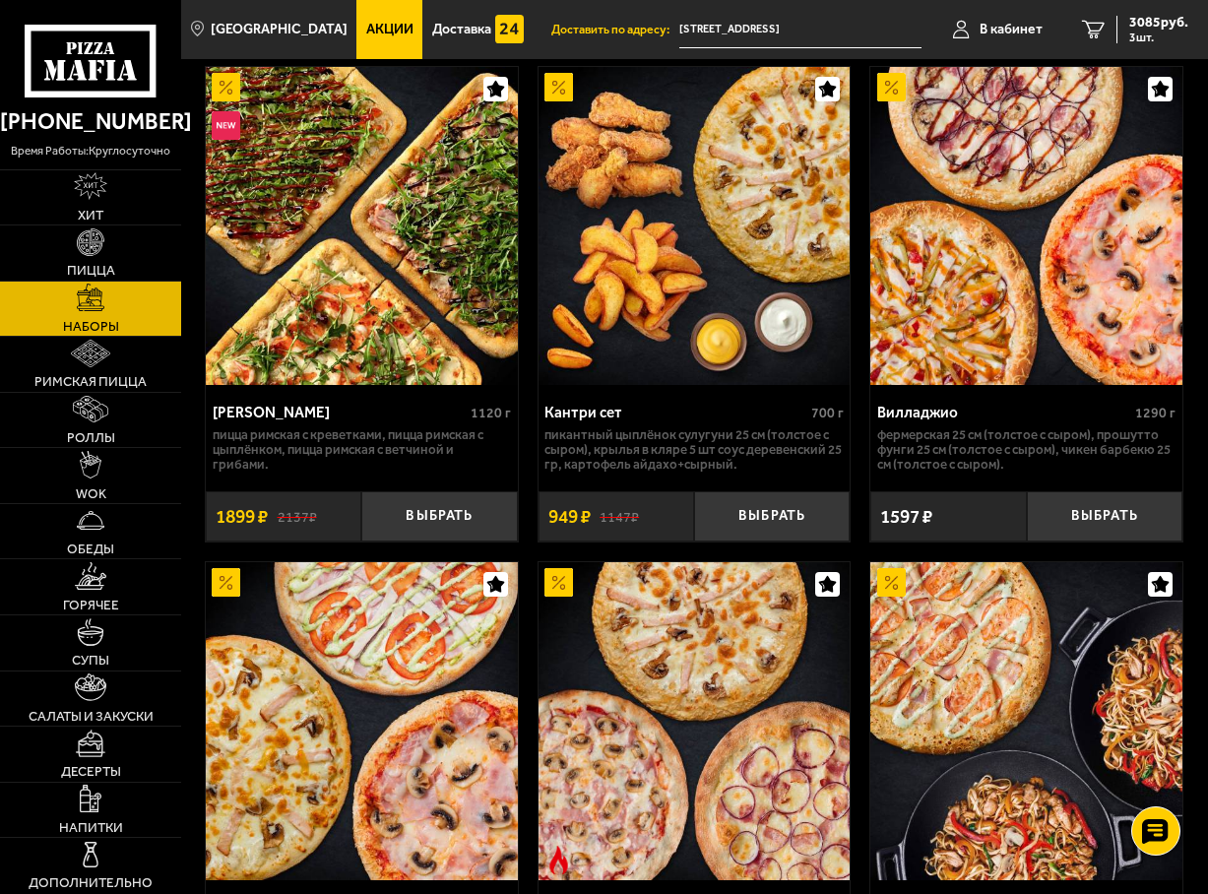
scroll to position [591, 0]
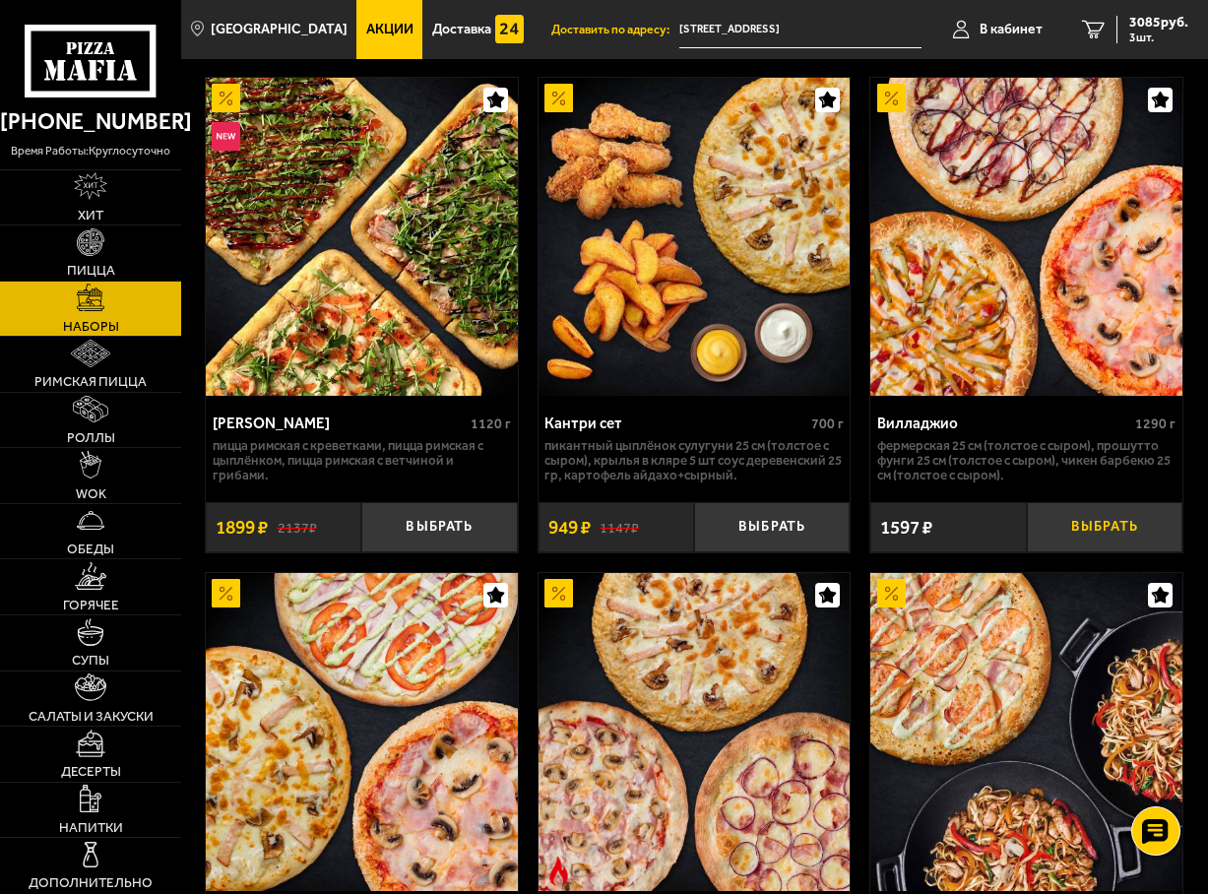
click at [1083, 529] on button "Выбрать" at bounding box center [1105, 527] width 156 height 50
click at [1165, 22] on span "4682 руб." at bounding box center [1158, 23] width 59 height 14
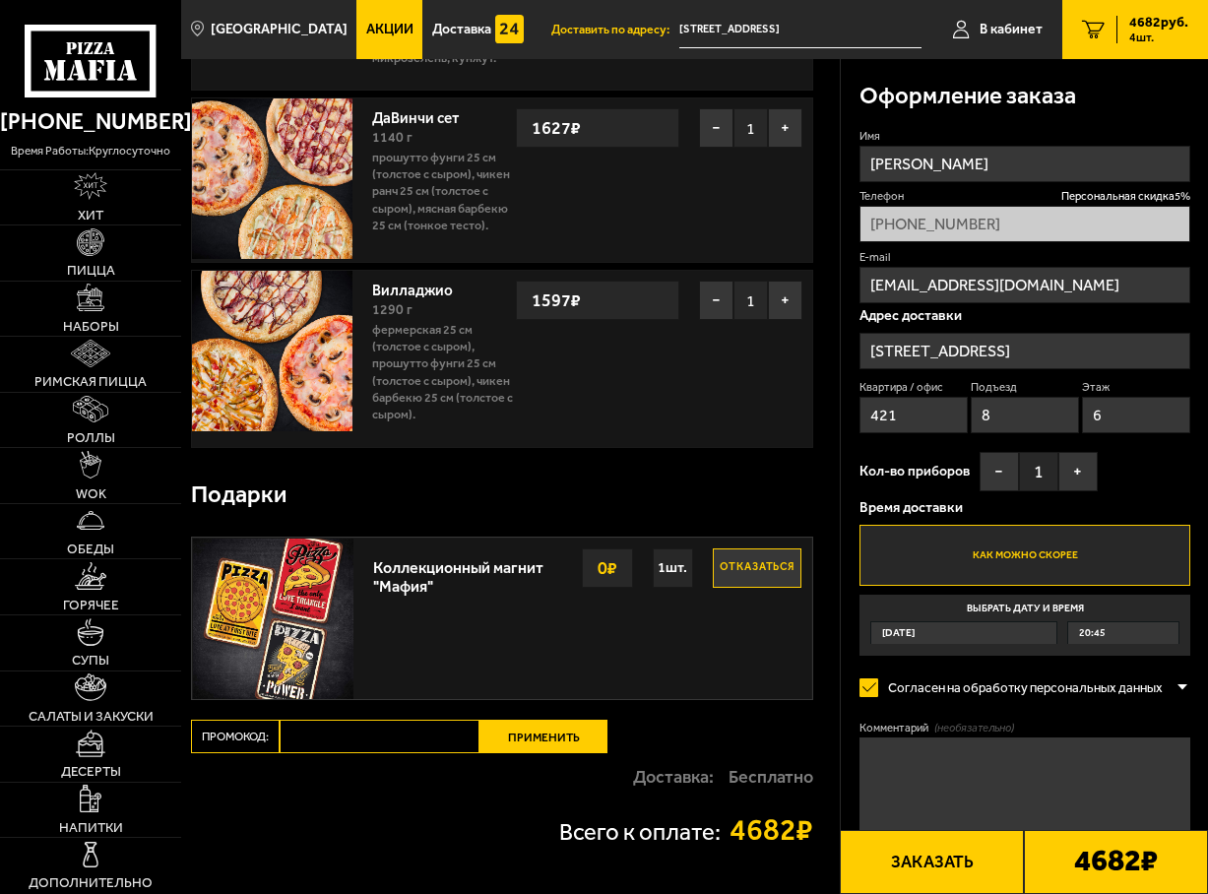
scroll to position [492, 0]
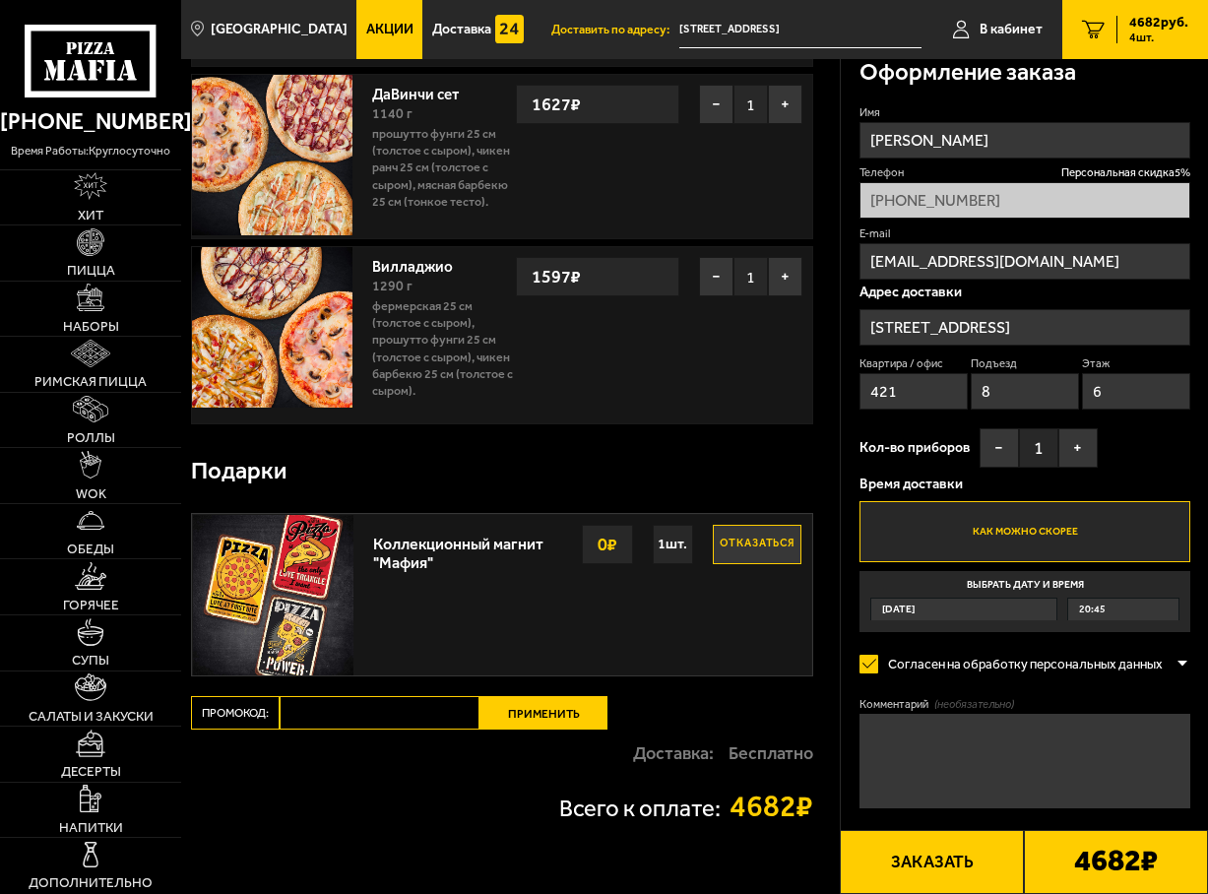
click at [376, 722] on input "Промокод:" at bounding box center [380, 712] width 200 height 33
type input "mf0172"
click at [524, 709] on button "Применить" at bounding box center [543, 712] width 128 height 33
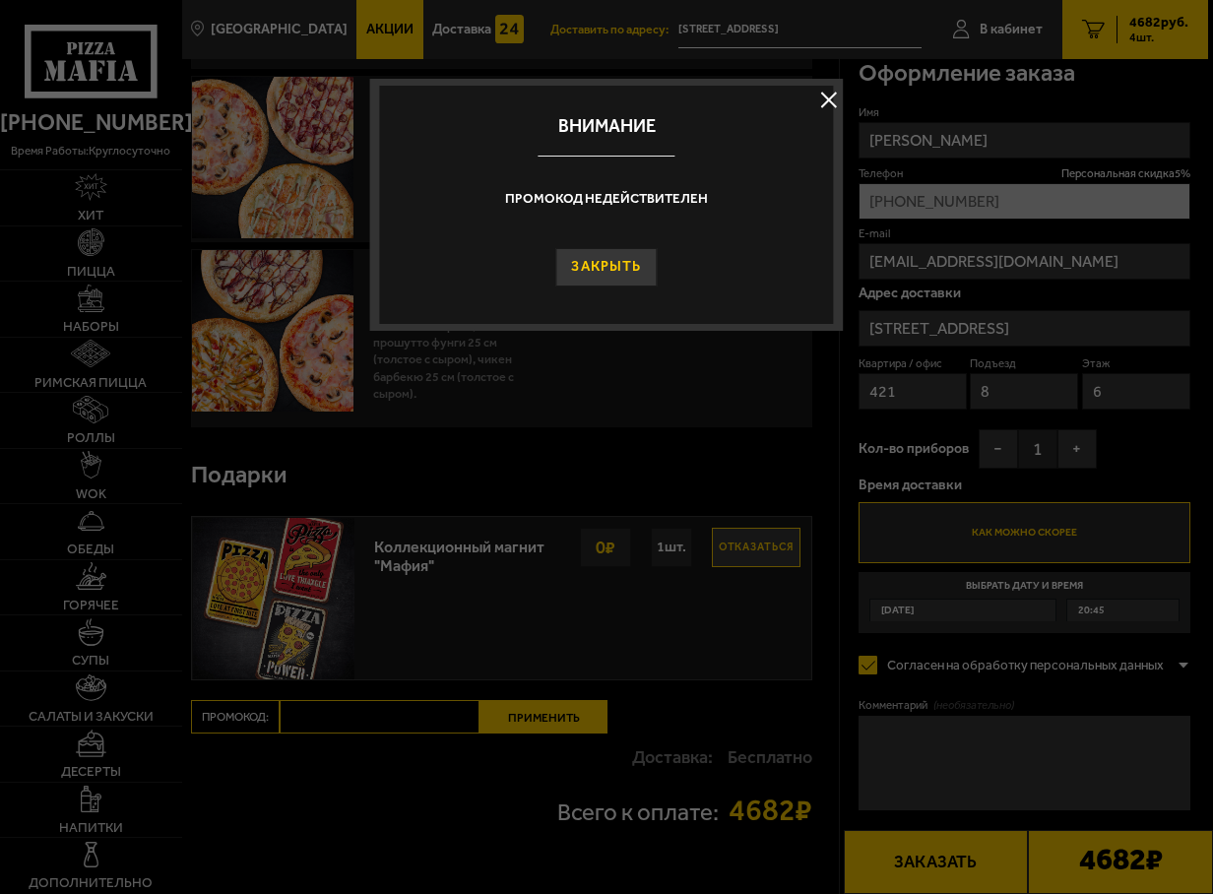
click at [621, 275] on button "Закрыть" at bounding box center [606, 267] width 101 height 38
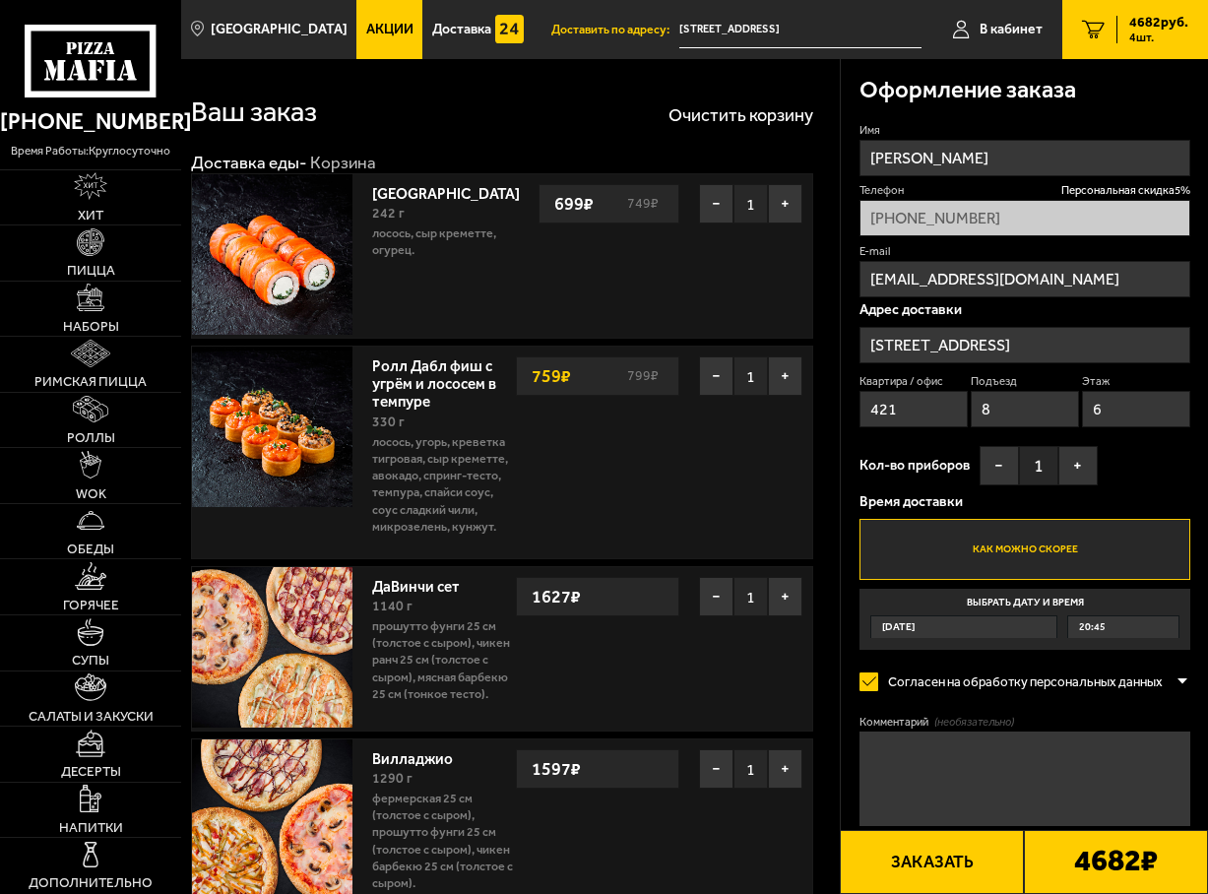
scroll to position [295, 0]
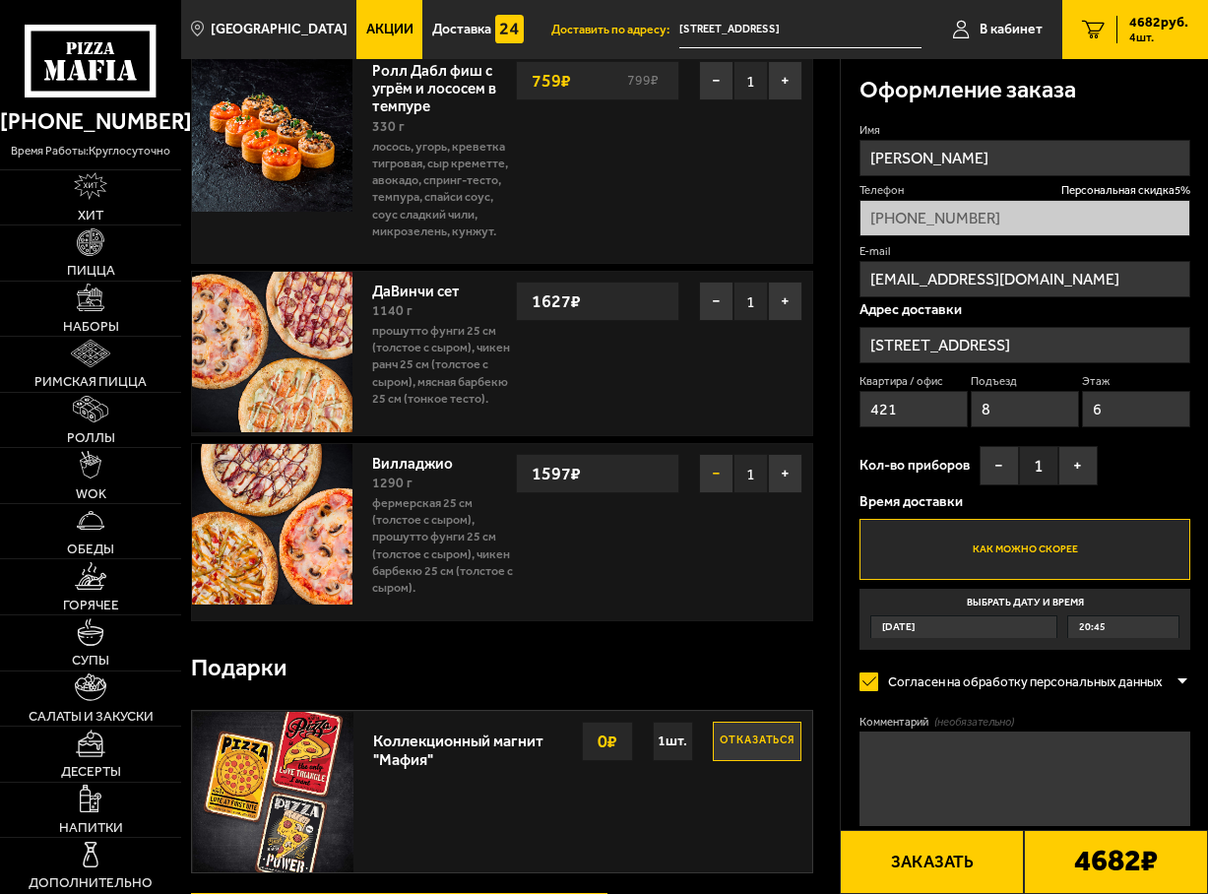
click at [714, 475] on button "−" at bounding box center [716, 473] width 34 height 39
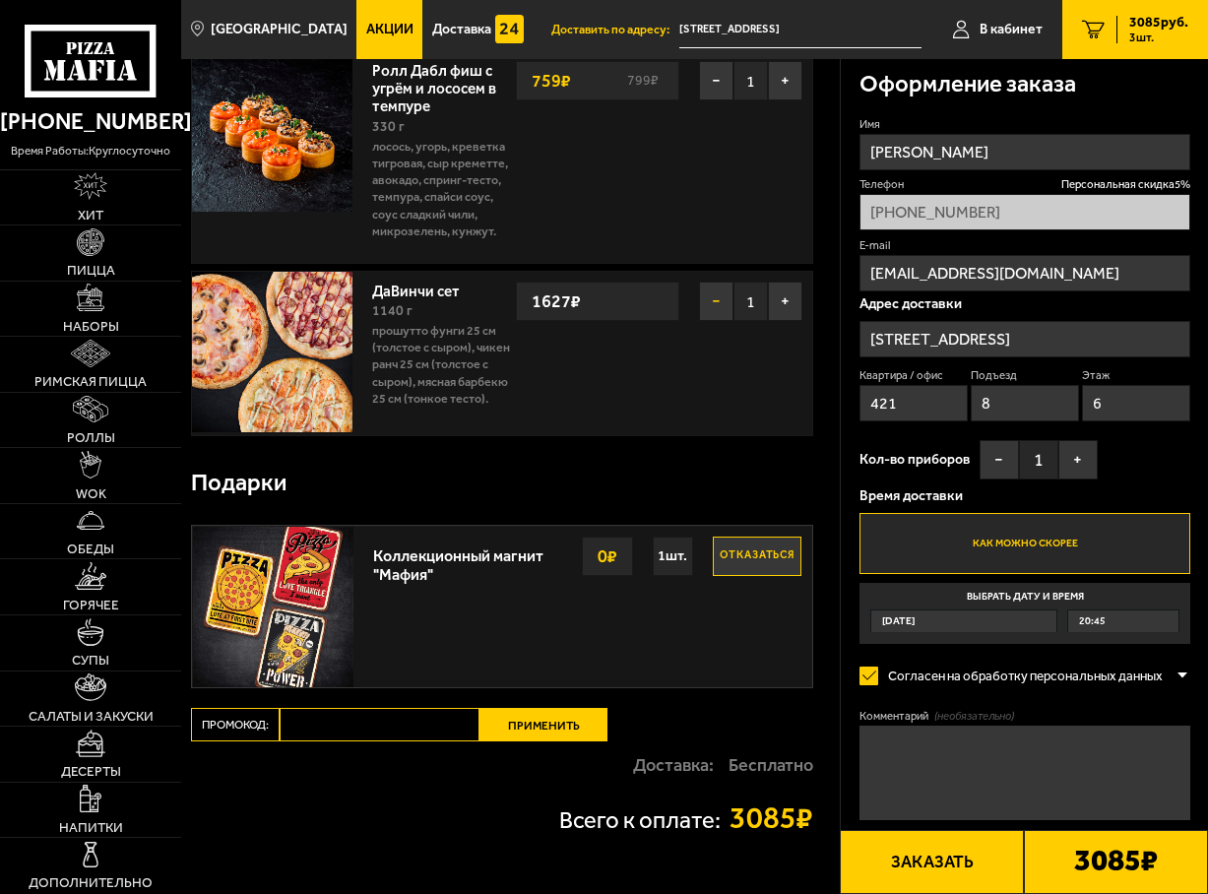
click at [714, 303] on button "−" at bounding box center [716, 301] width 34 height 39
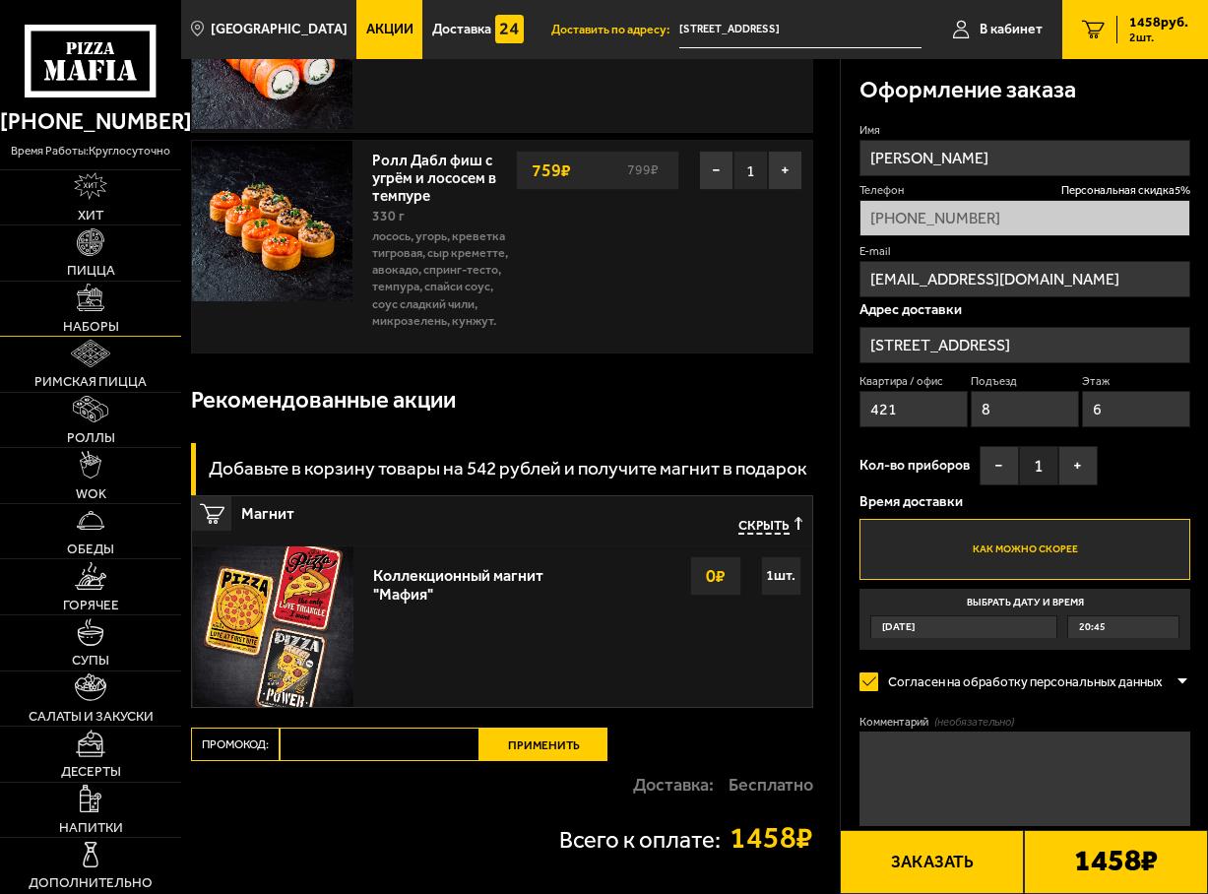
scroll to position [0, 0]
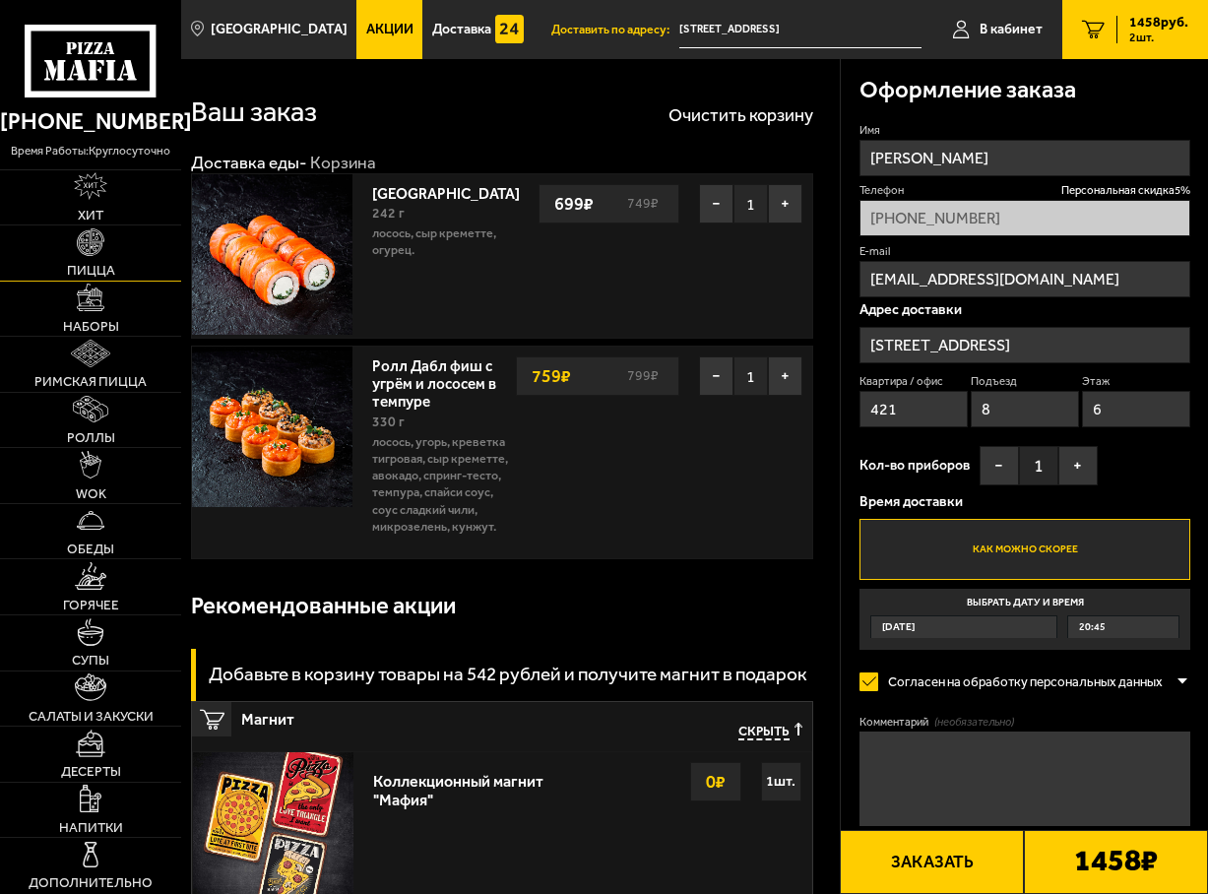
click at [97, 253] on img at bounding box center [91, 242] width 28 height 28
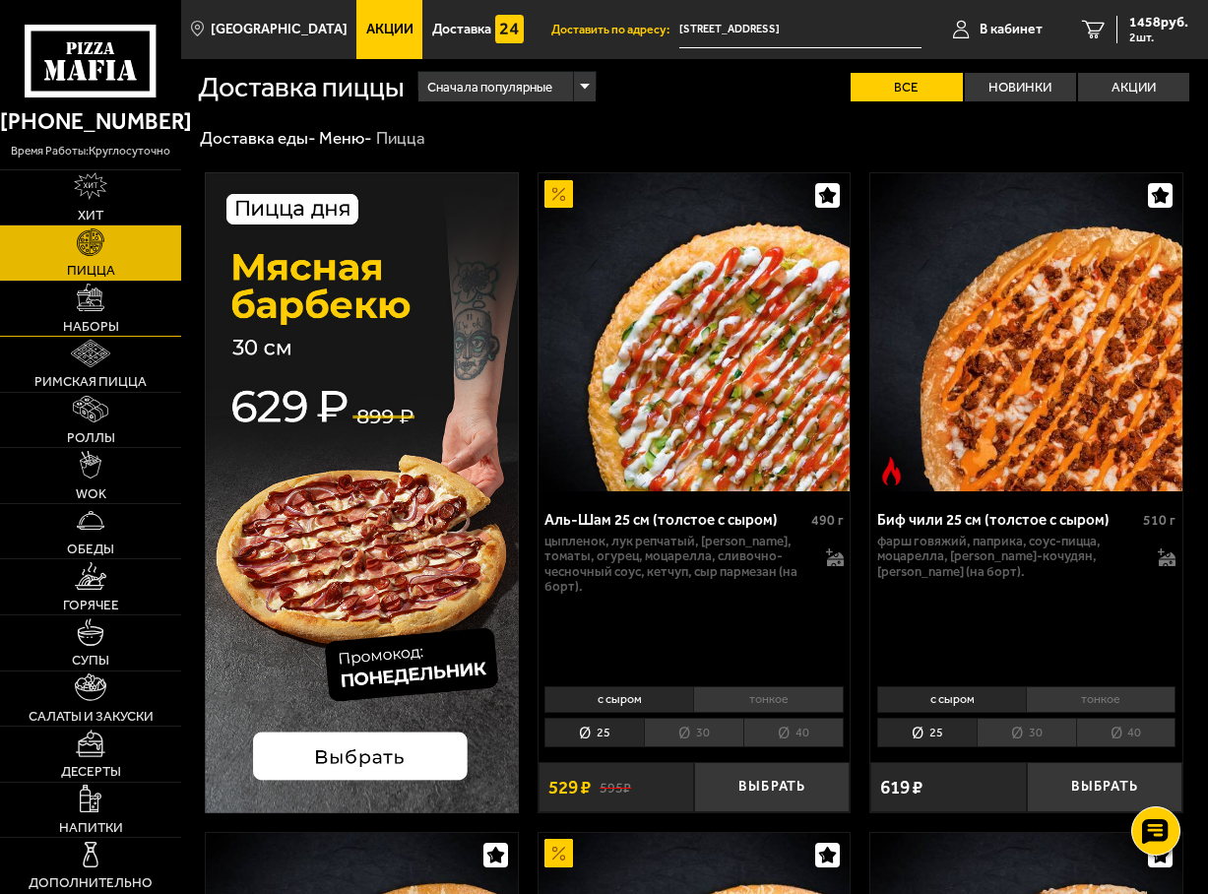
click at [86, 310] on img at bounding box center [91, 297] width 28 height 28
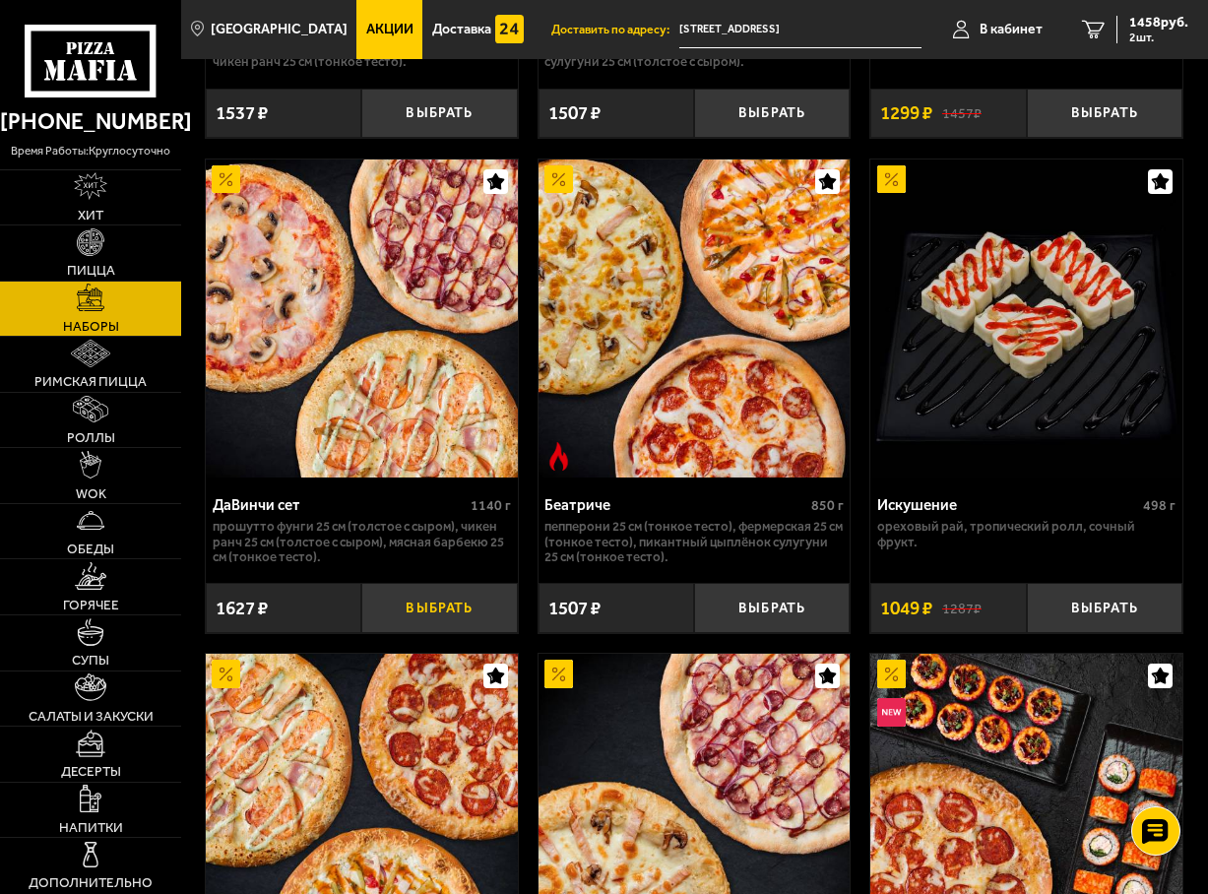
scroll to position [1870, 0]
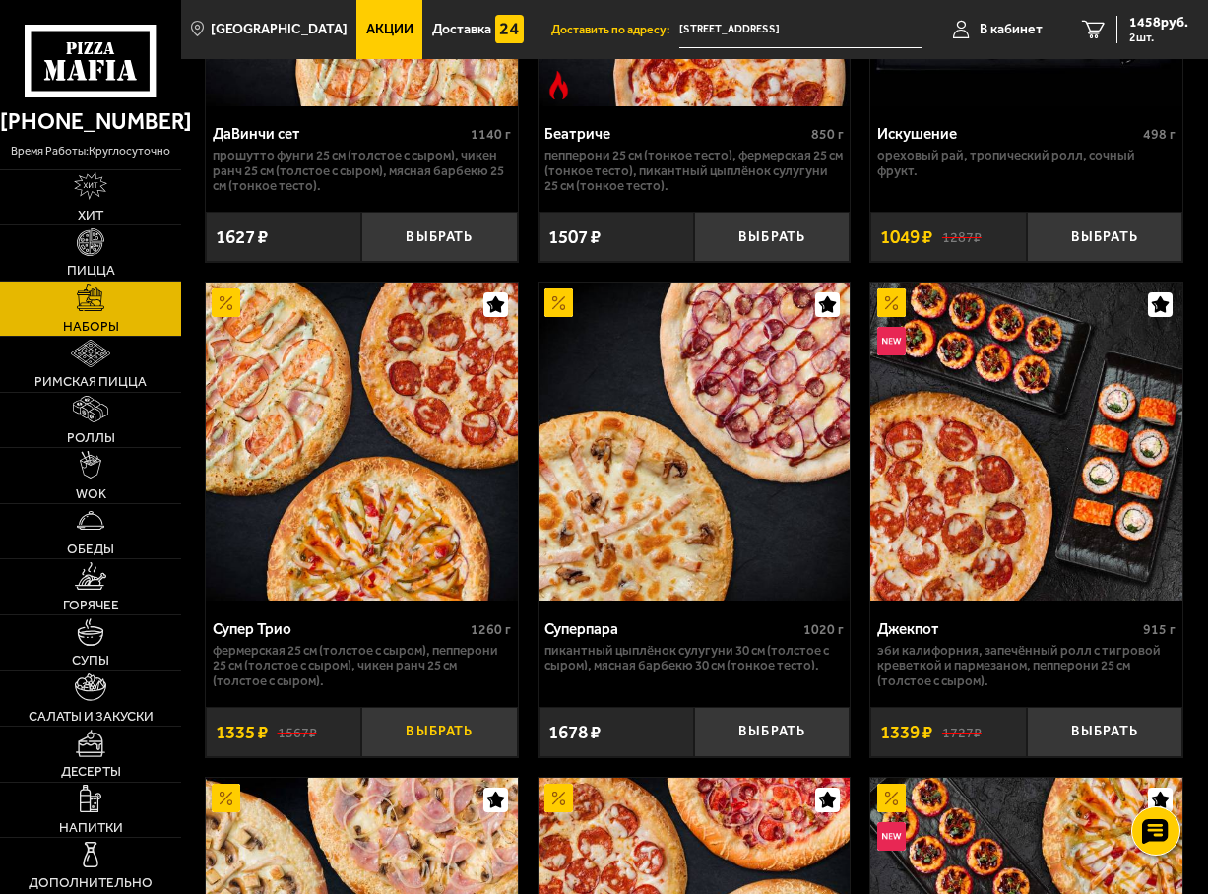
click at [443, 744] on button "Выбрать" at bounding box center [439, 732] width 156 height 50
click at [387, 742] on button "−" at bounding box center [387, 732] width 52 height 50
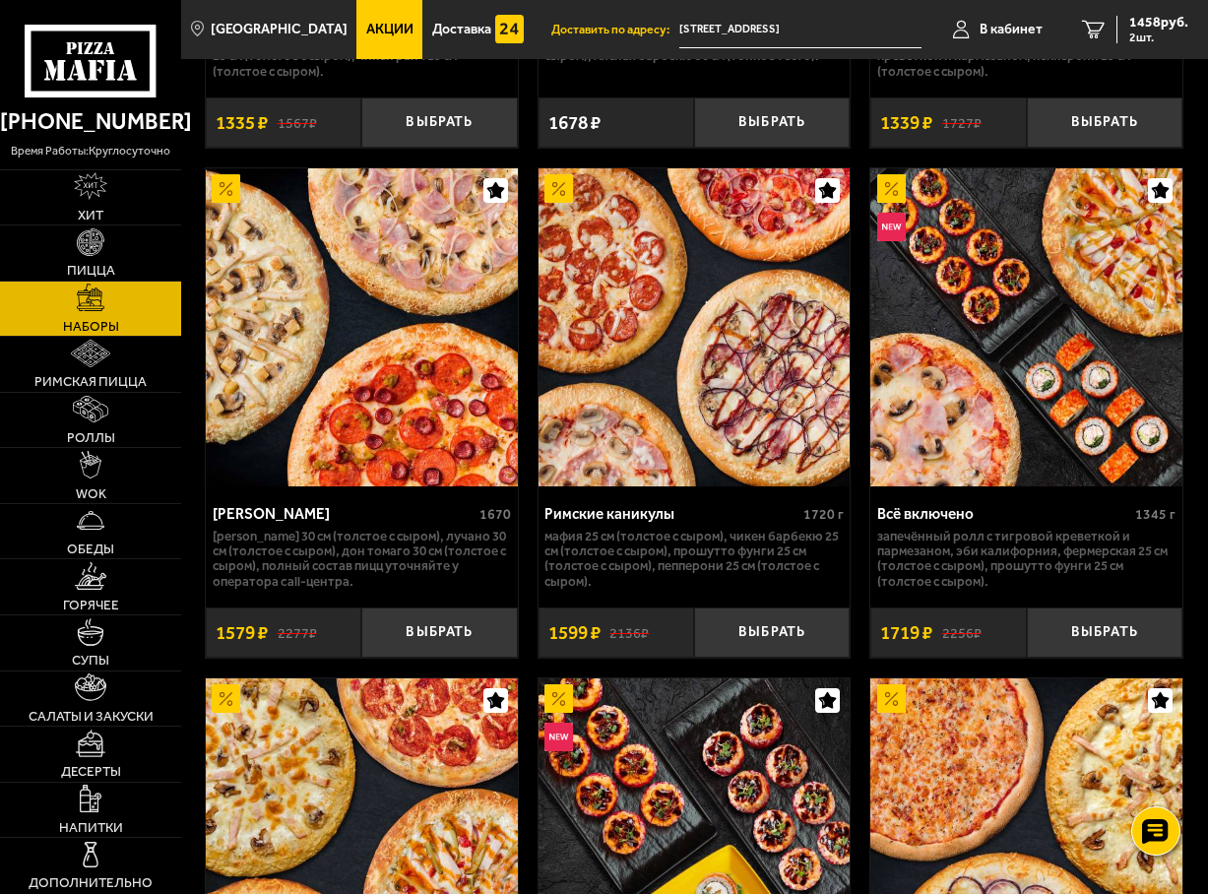
scroll to position [2445, 0]
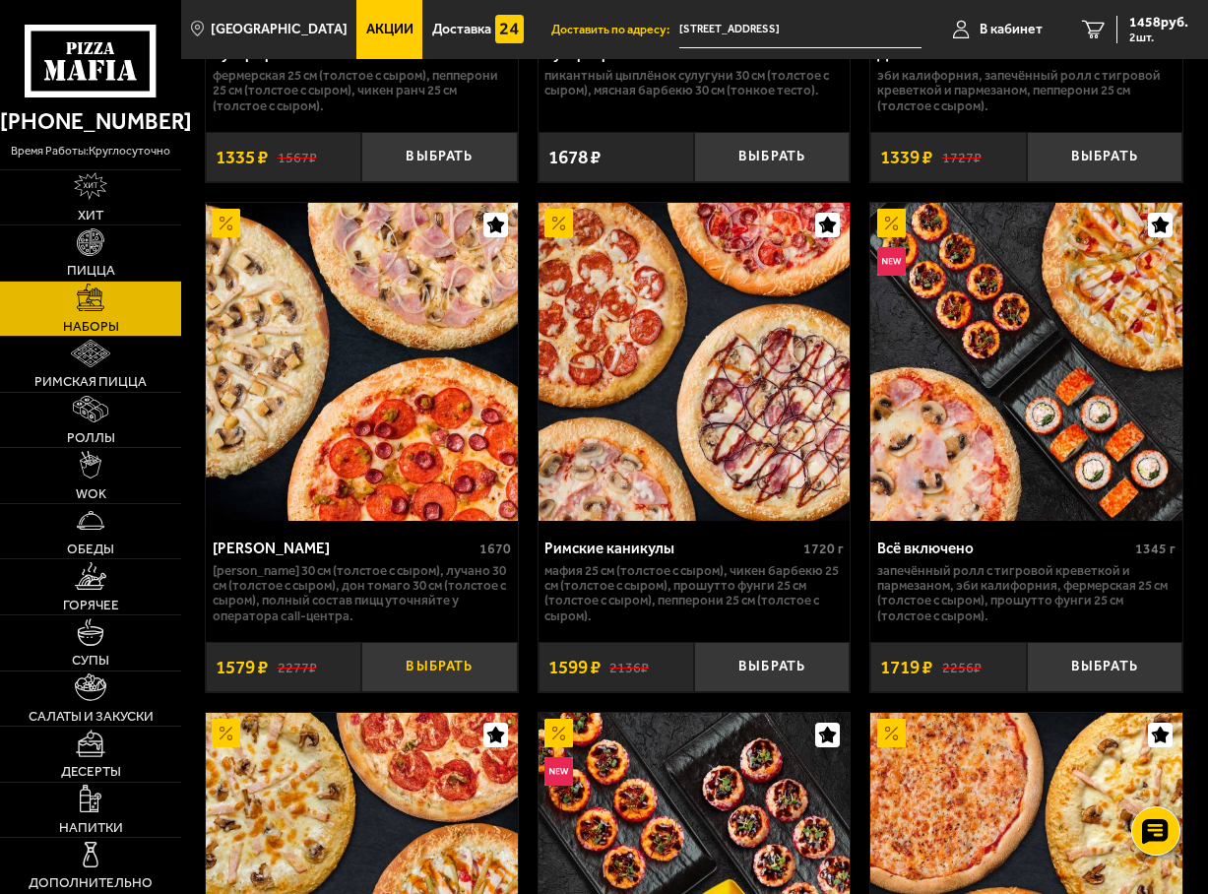
click at [435, 677] on button "Выбрать" at bounding box center [439, 667] width 156 height 50
click at [1169, 21] on span "3037 руб." at bounding box center [1158, 23] width 59 height 14
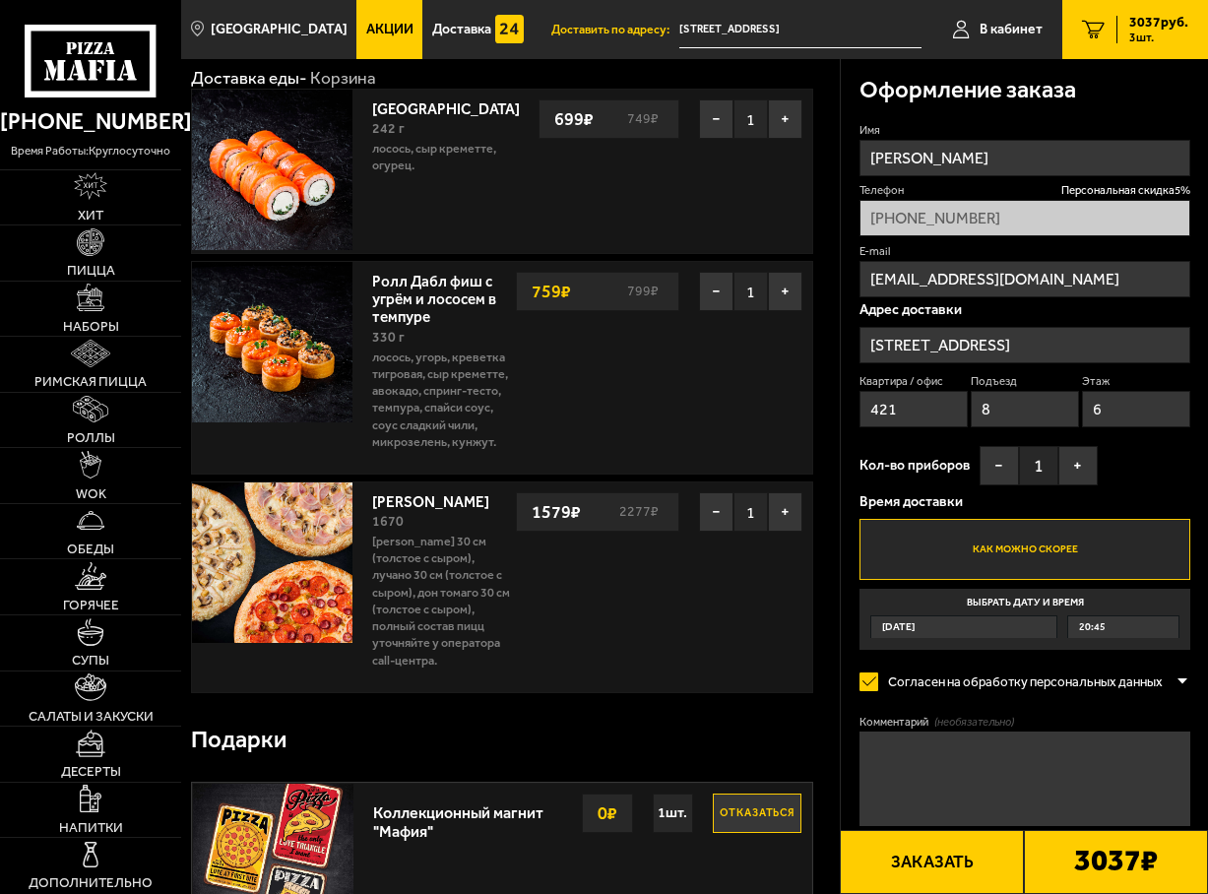
scroll to position [197, 0]
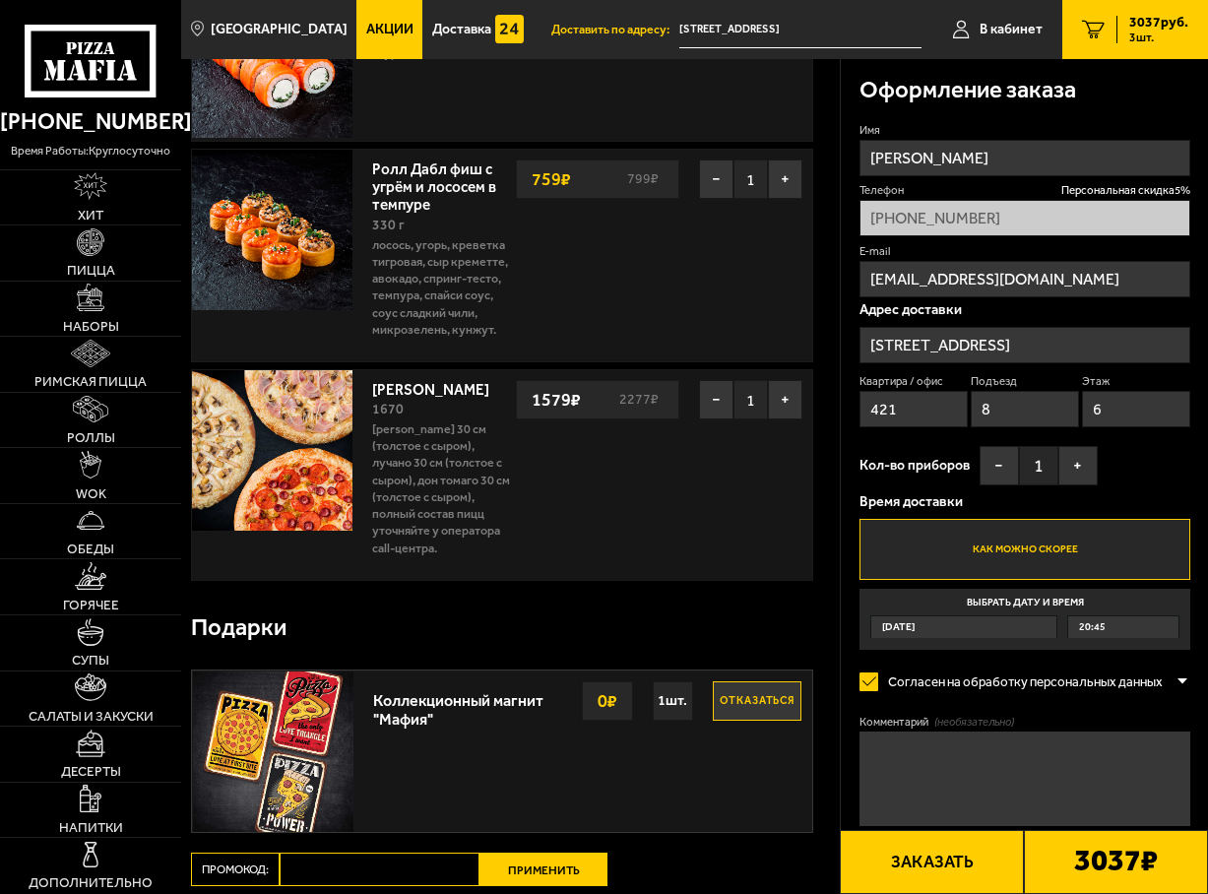
click at [1038, 550] on label "Как можно скорее" at bounding box center [1024, 549] width 331 height 60
click at [0, 0] on input "Как можно скорее" at bounding box center [0, 0] width 0 height 0
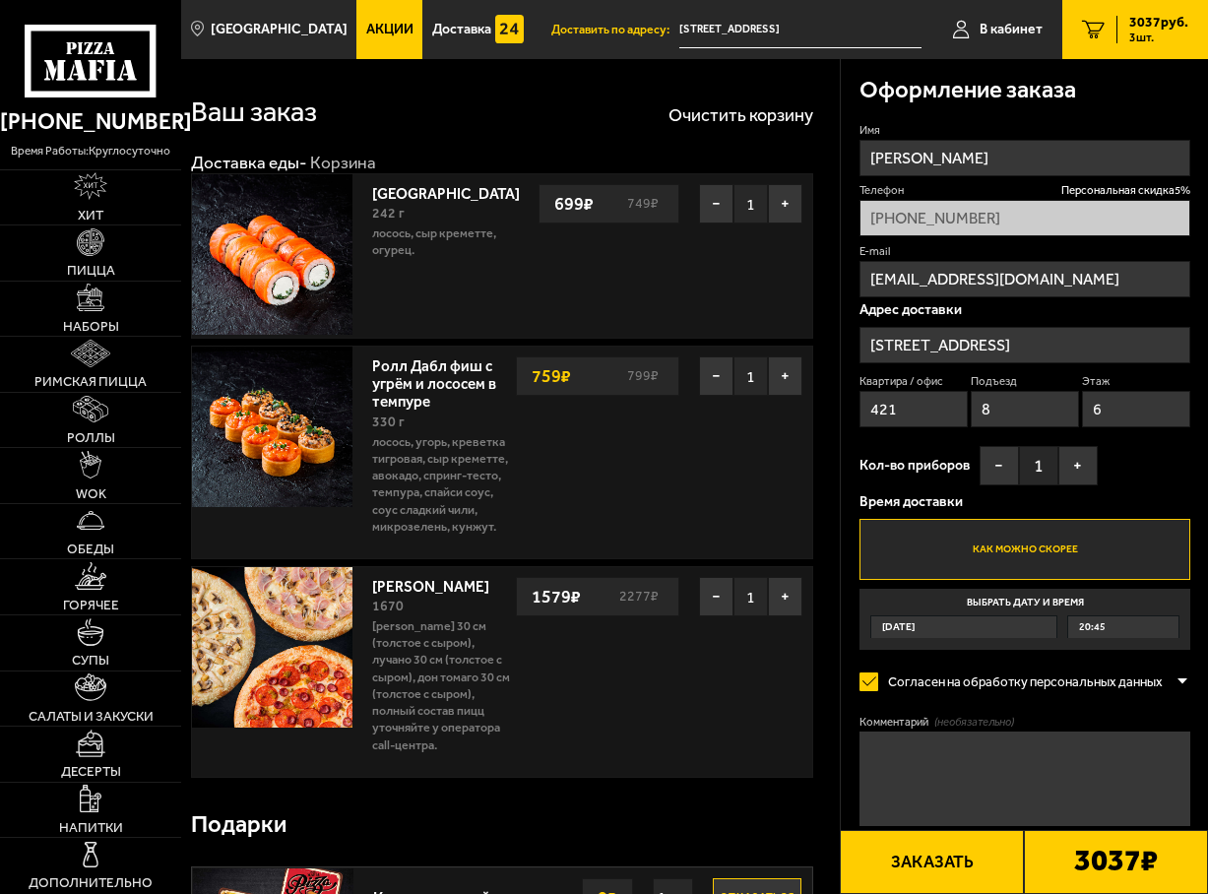
scroll to position [492, 0]
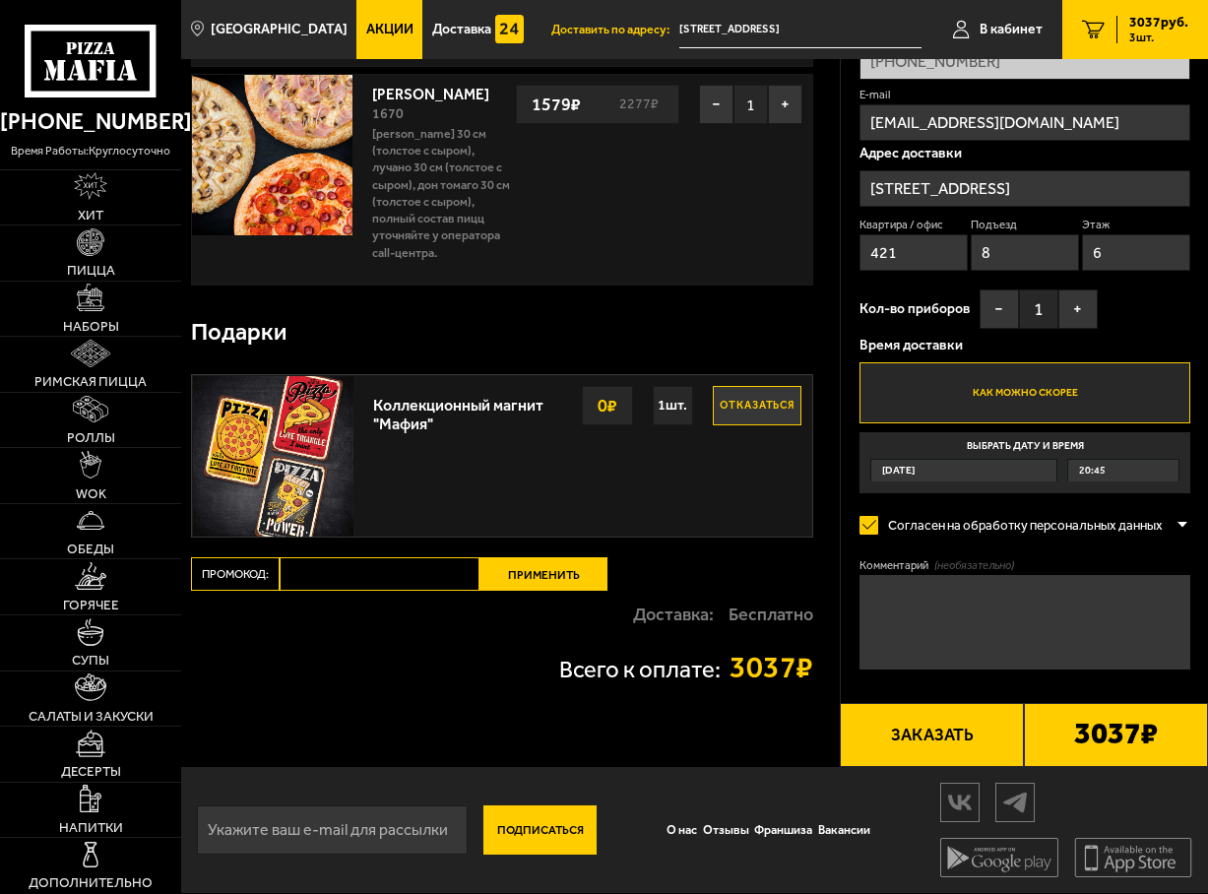
click at [964, 749] on button "Заказать" at bounding box center [932, 735] width 184 height 64
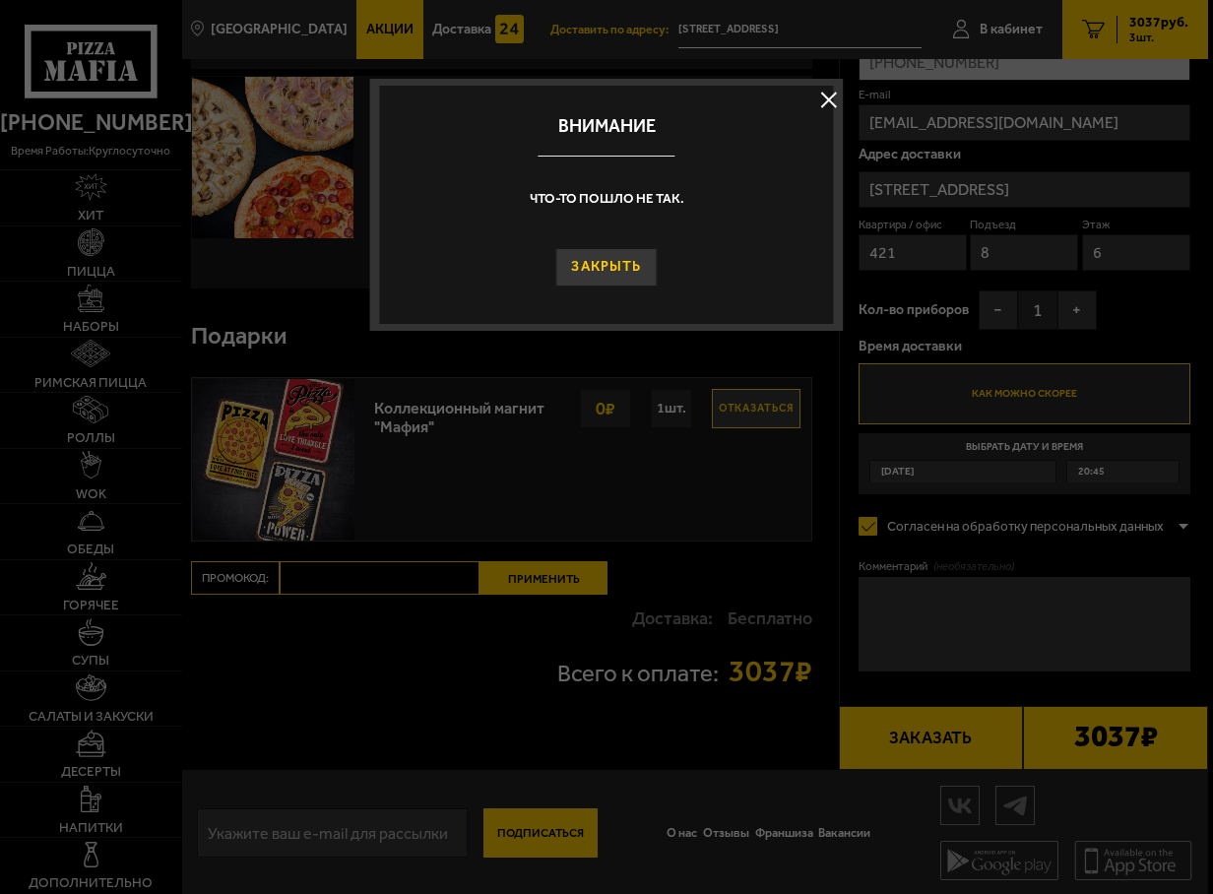
click at [633, 265] on button "Закрыть" at bounding box center [606, 267] width 101 height 38
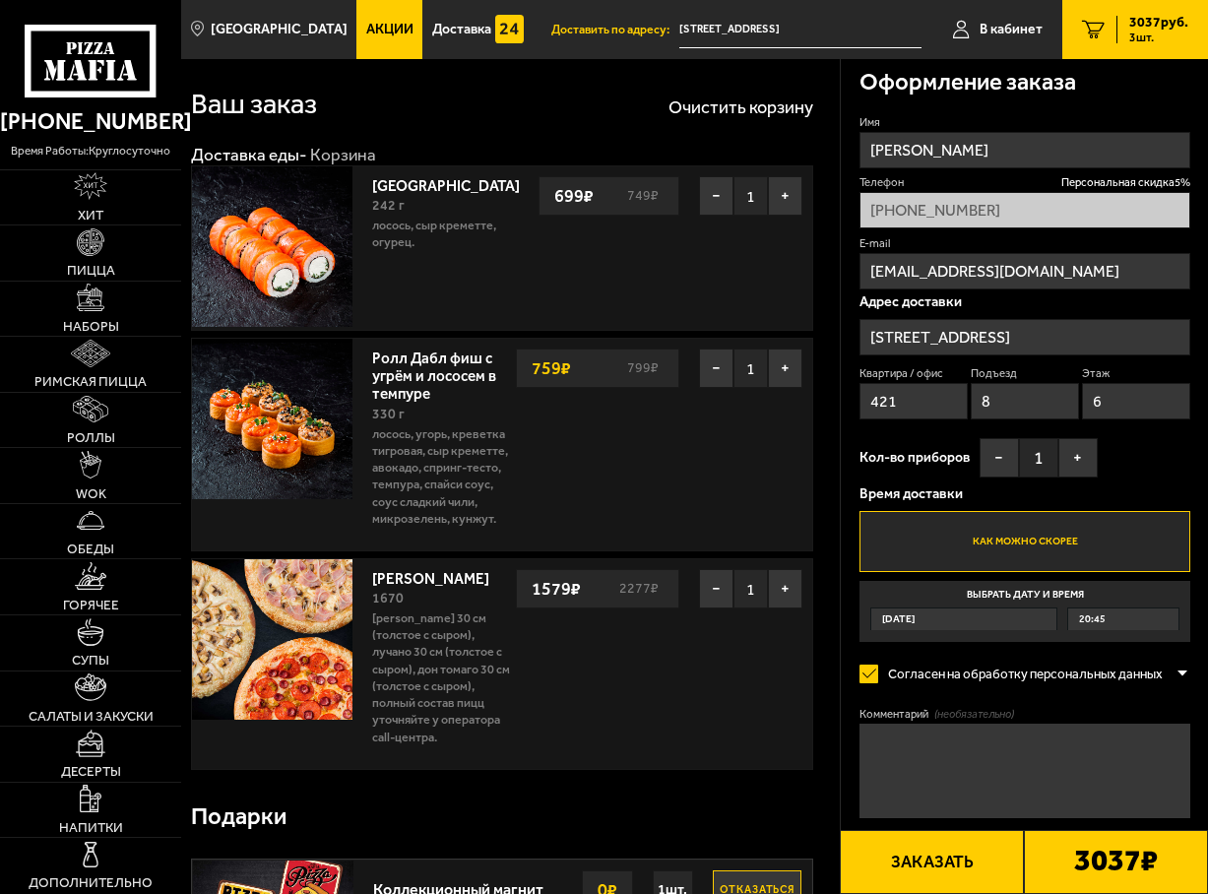
scroll to position [0, 0]
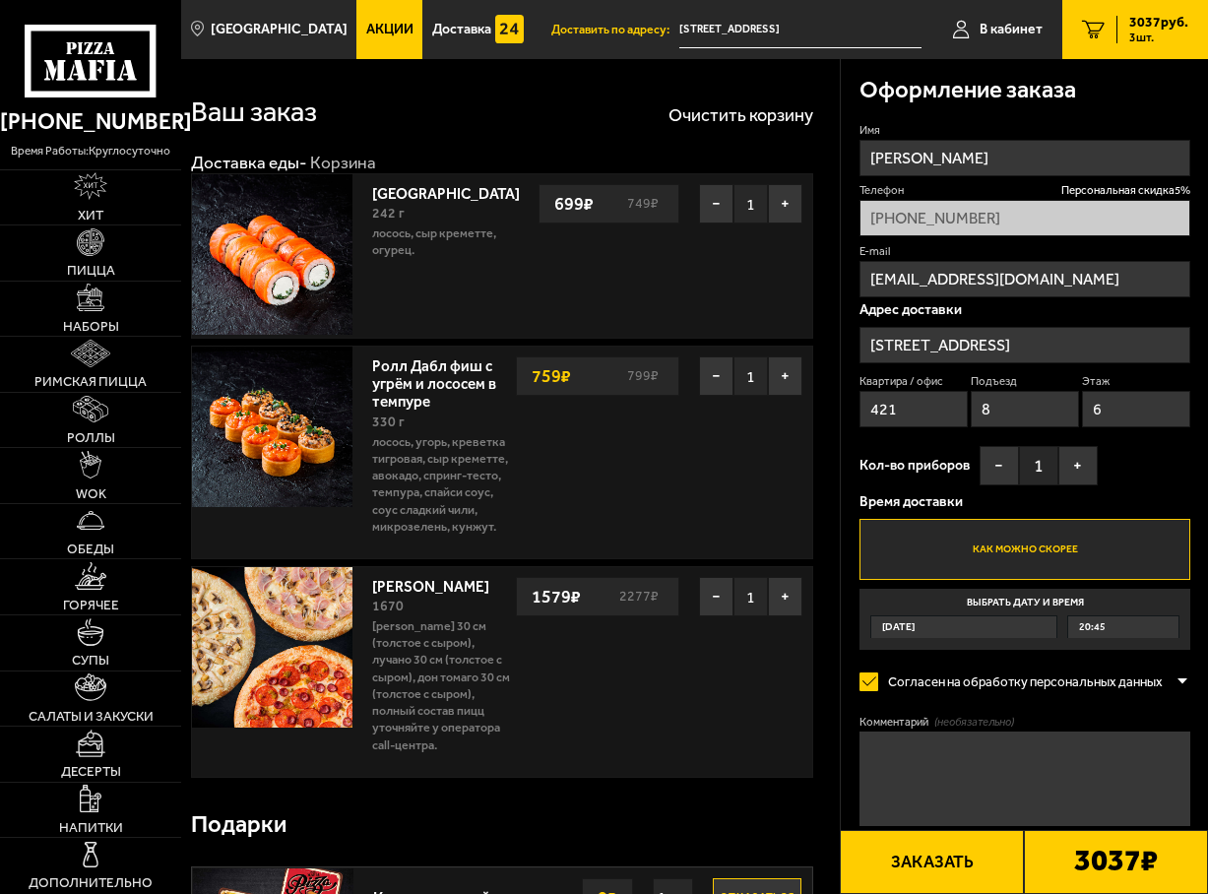
click at [1147, 22] on span "3037 руб." at bounding box center [1158, 23] width 59 height 14
